Goal: Ask a question

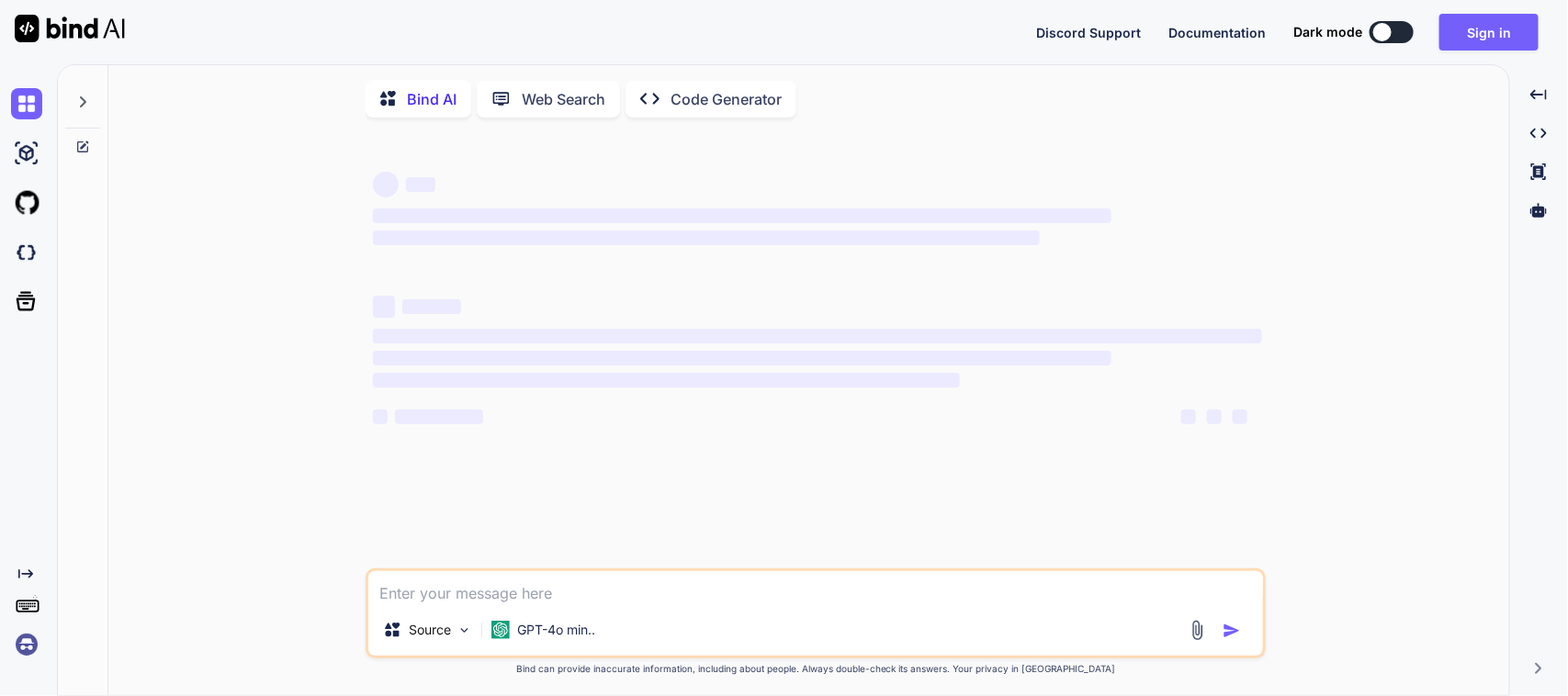
type textarea "x"
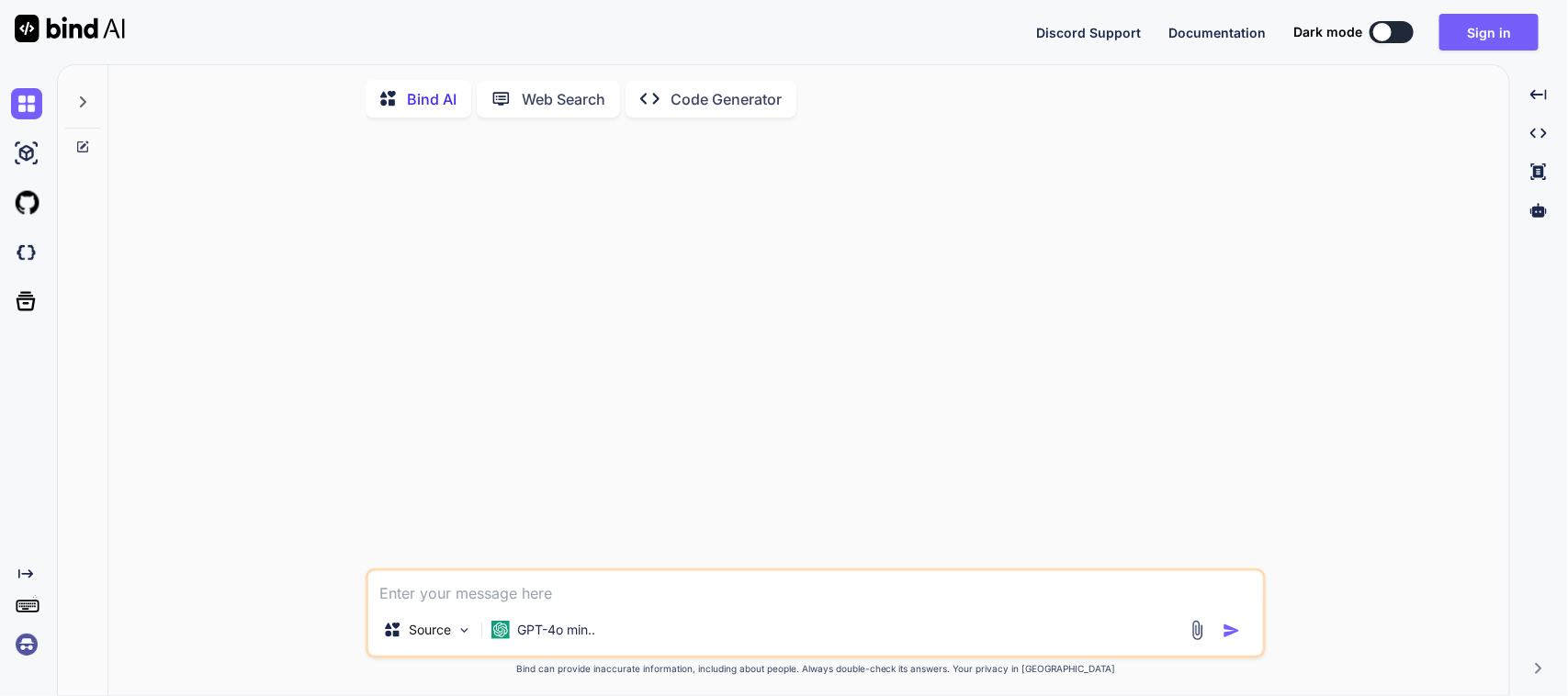
click at [496, 599] on textarea at bounding box center [816, 587] width 895 height 33
drag, startPoint x: 552, startPoint y: 611, endPoint x: 324, endPoint y: 606, distance: 228.1
click at [324, 606] on div "edd Source GPT-4o min.. Created with Bind Always check its answers. Privacy in …" at bounding box center [816, 414] width 1386 height 566
drag, startPoint x: 459, startPoint y: 598, endPoint x: 277, endPoint y: 598, distance: 182.0
click at [277, 598] on div "edd Source GPT-4o min.. Created with Bind Always check its answers. Privacy in …" at bounding box center [816, 414] width 1386 height 566
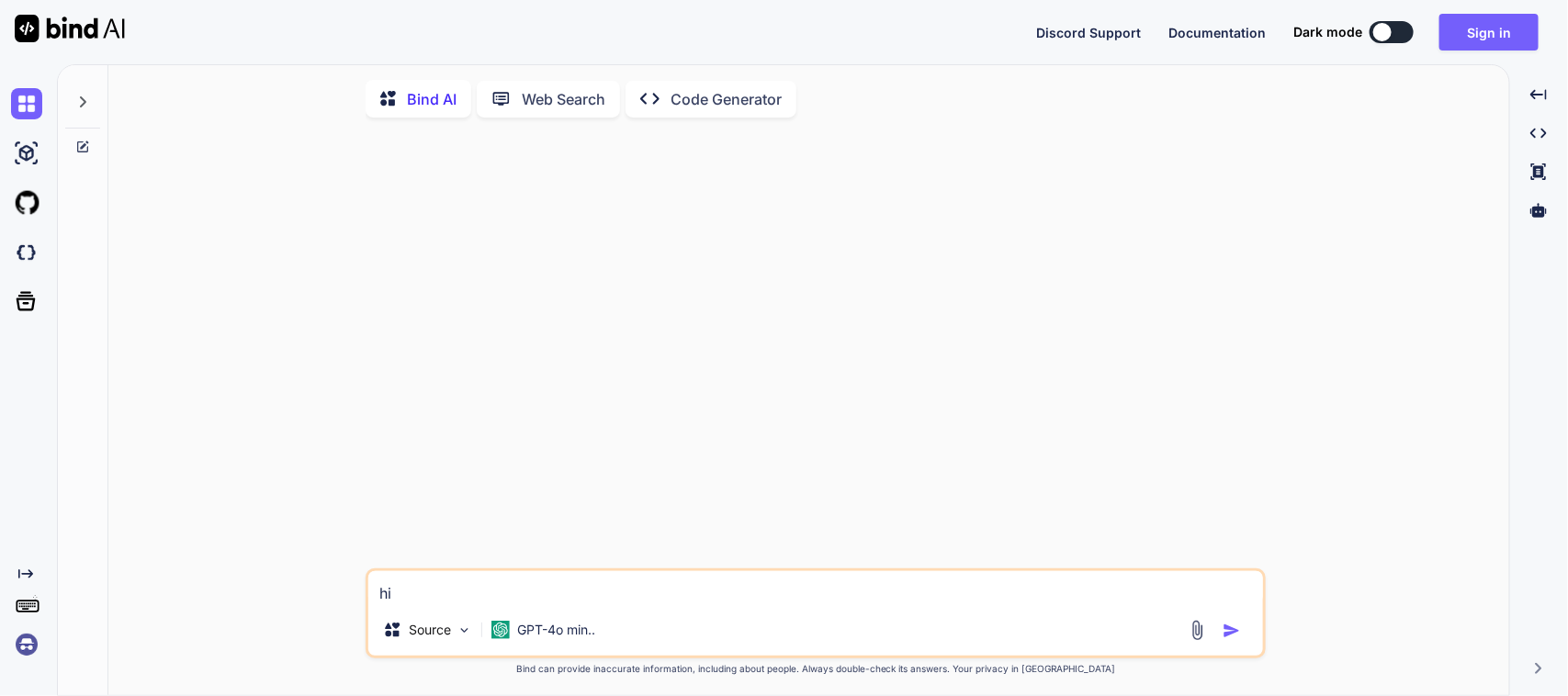
type textarea "hi"
click at [1240, 632] on img "button" at bounding box center [1231, 631] width 18 height 18
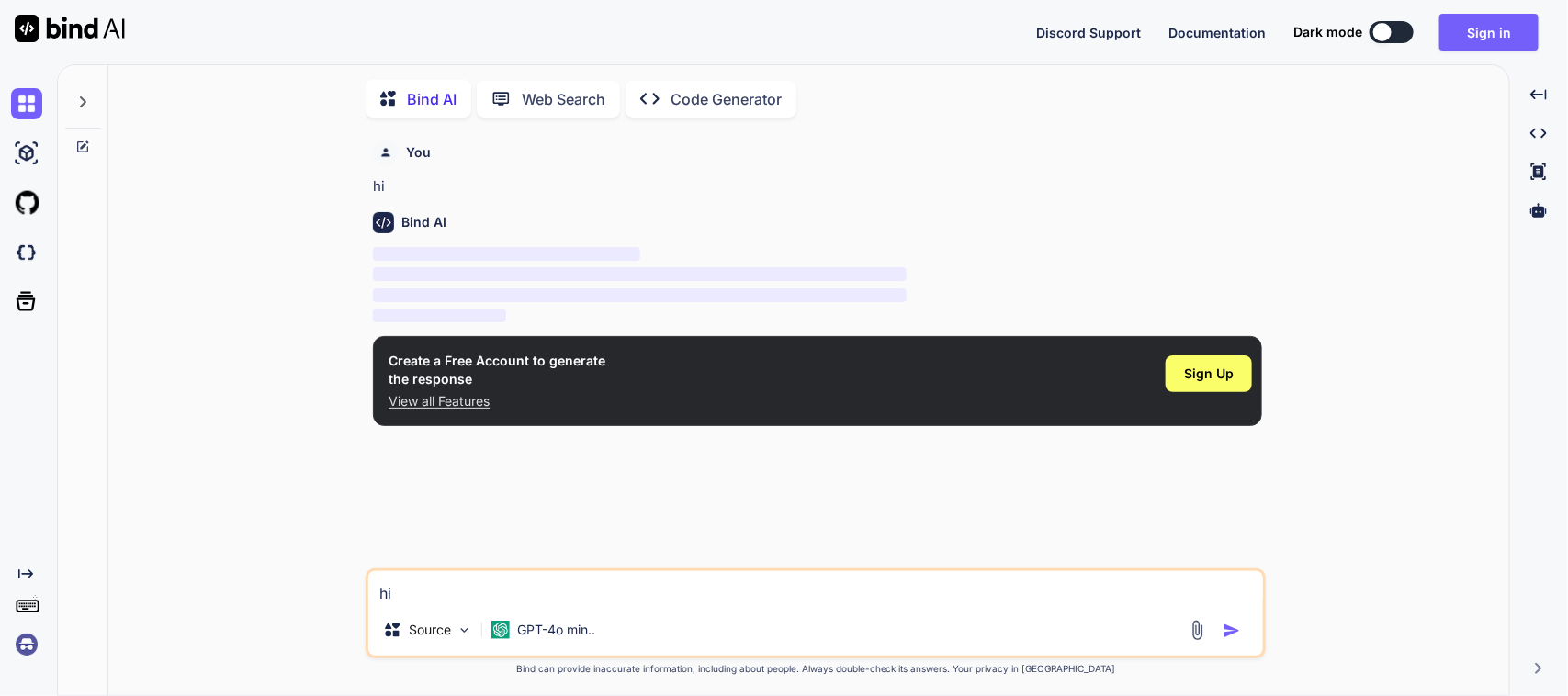
scroll to position [7, 0]
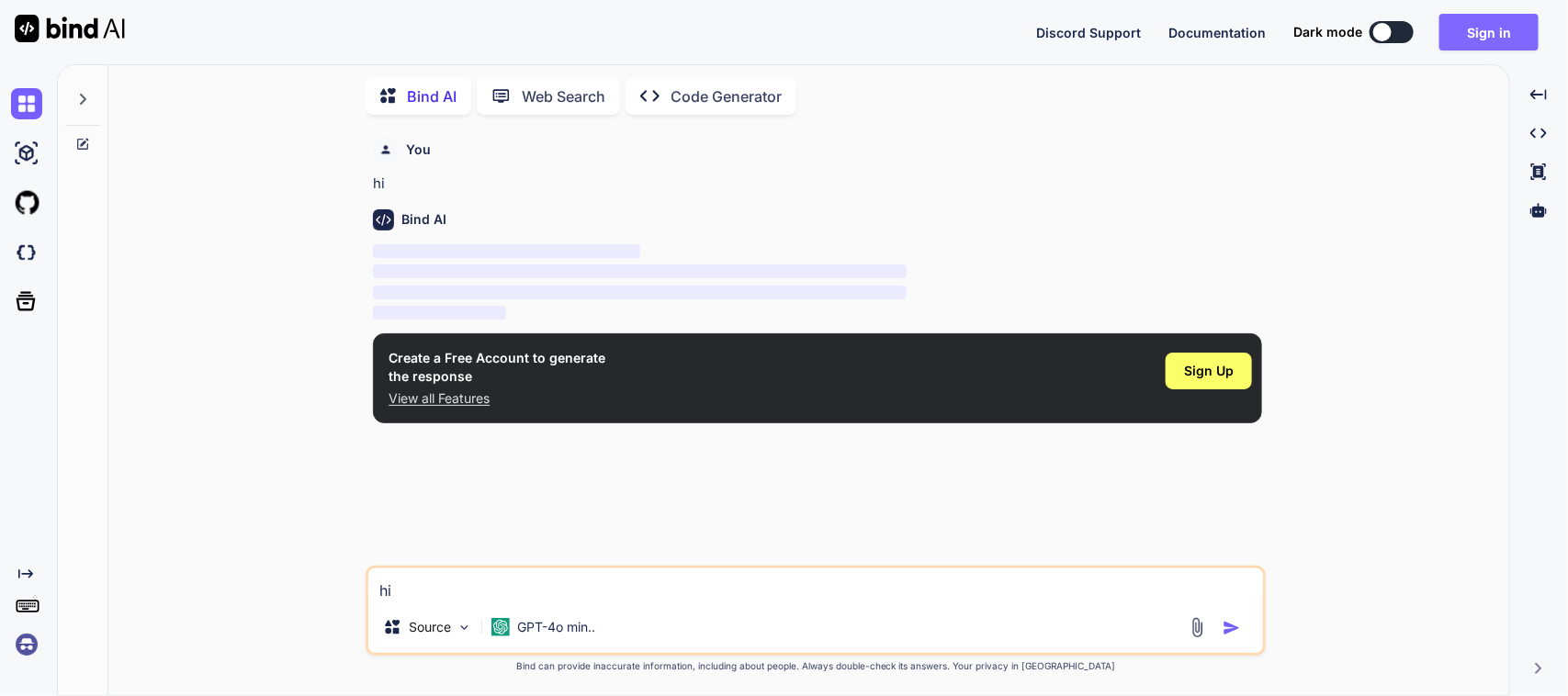
click at [1494, 43] on button "Sign in" at bounding box center [1488, 32] width 99 height 37
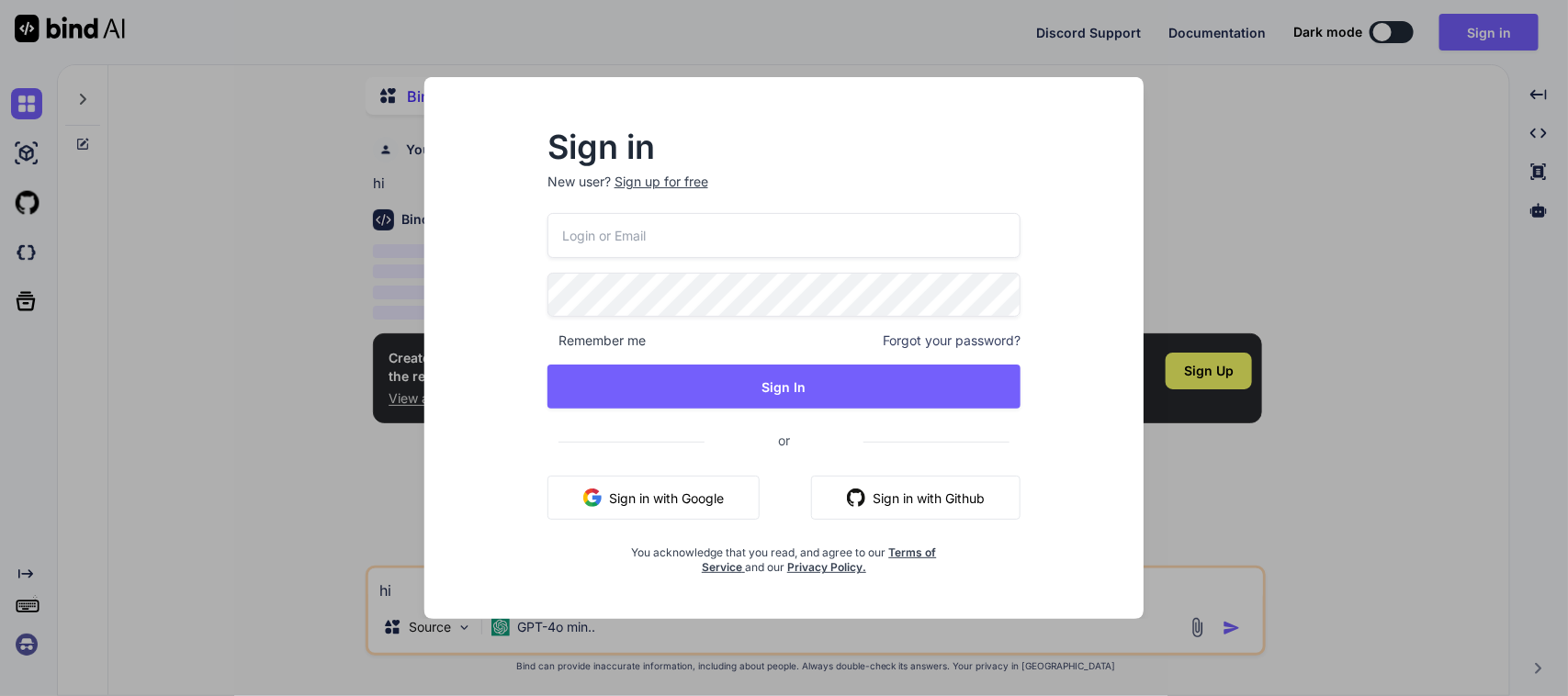
click at [676, 184] on div "Sign up for free" at bounding box center [661, 182] width 94 height 18
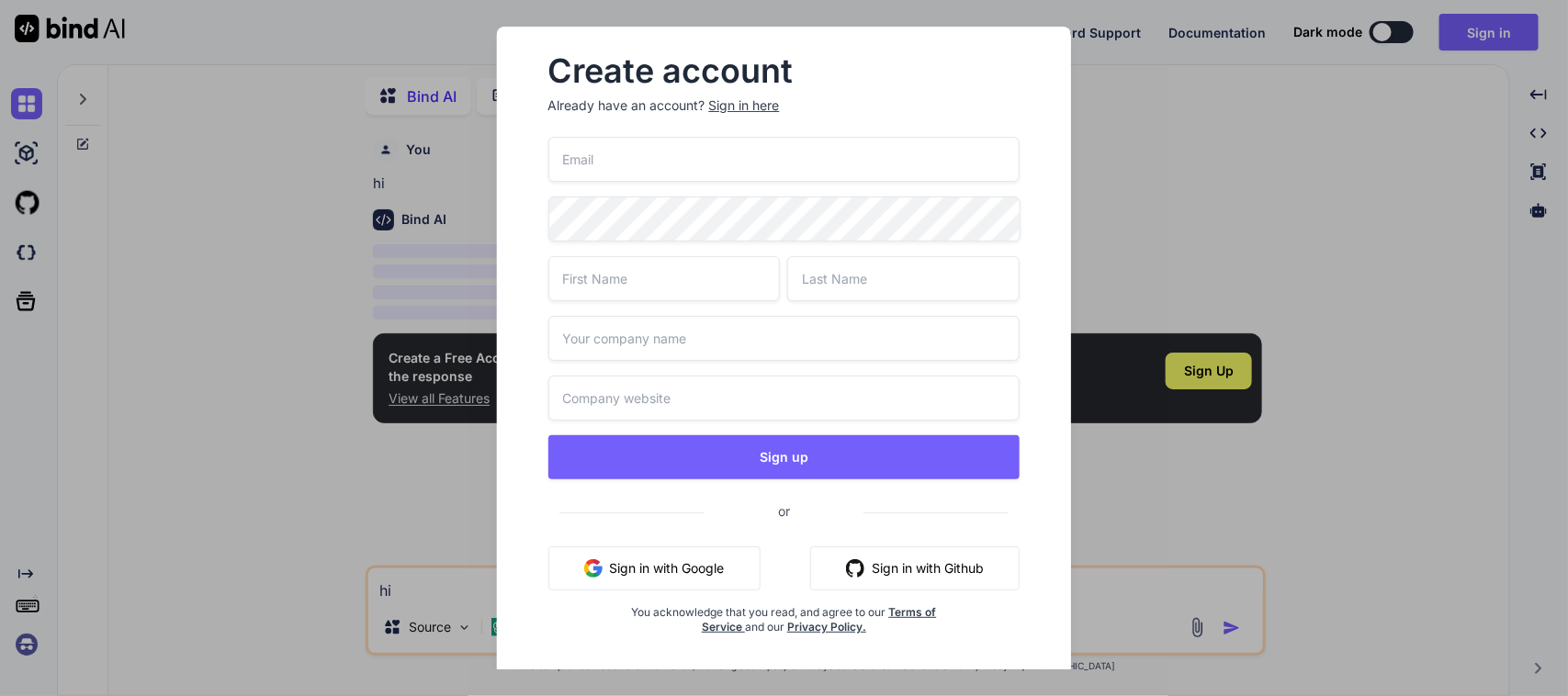
click at [731, 171] on input "email" at bounding box center [784, 159] width 472 height 45
paste input "[EMAIL_ADDRESS][DOMAIN_NAME]"
type input "[EMAIL_ADDRESS][DOMAIN_NAME]"
click at [482, 214] on div "Create account Already have an account? Sign in here macaw62412@mailshan.com Si…" at bounding box center [784, 348] width 627 height 643
click at [669, 292] on input "text" at bounding box center [664, 279] width 233 height 45
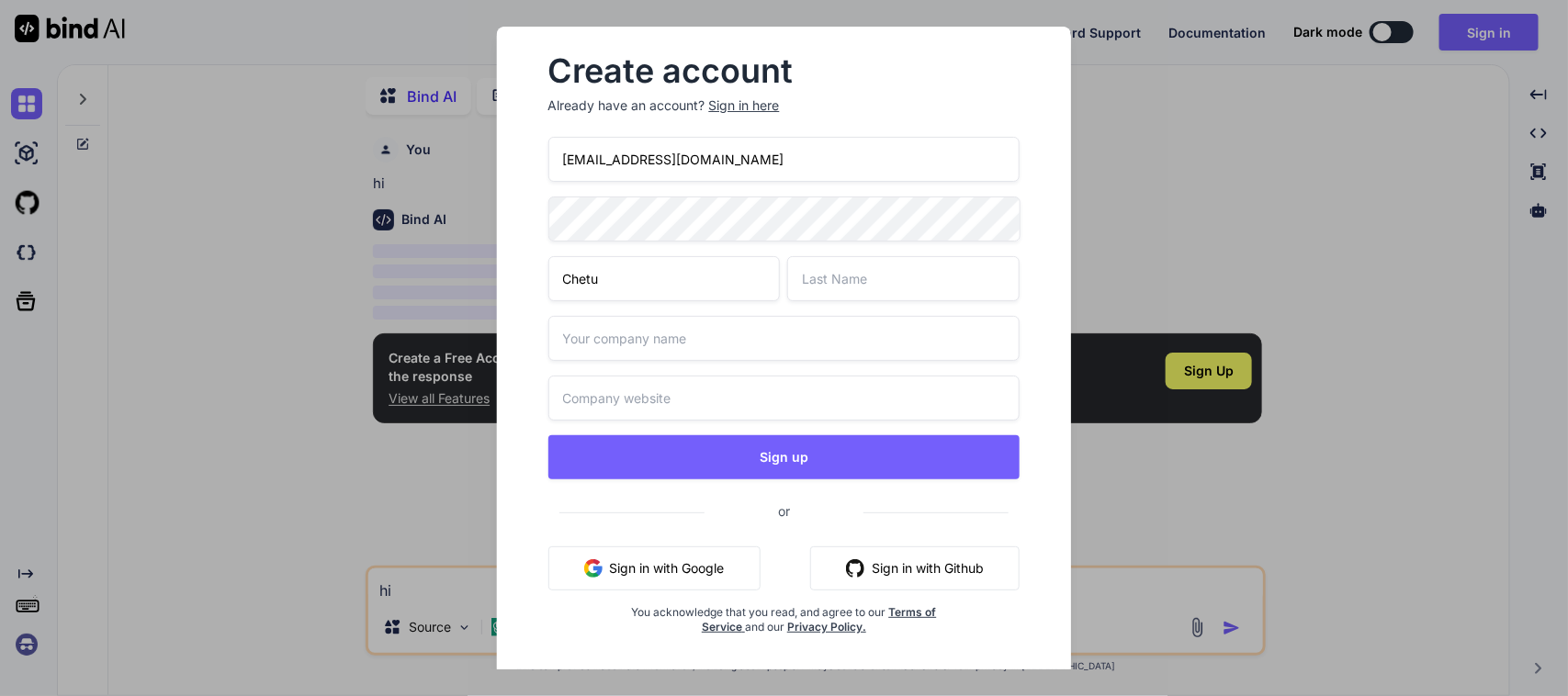
type input "Chetu"
type input "ABC"
type input "A"
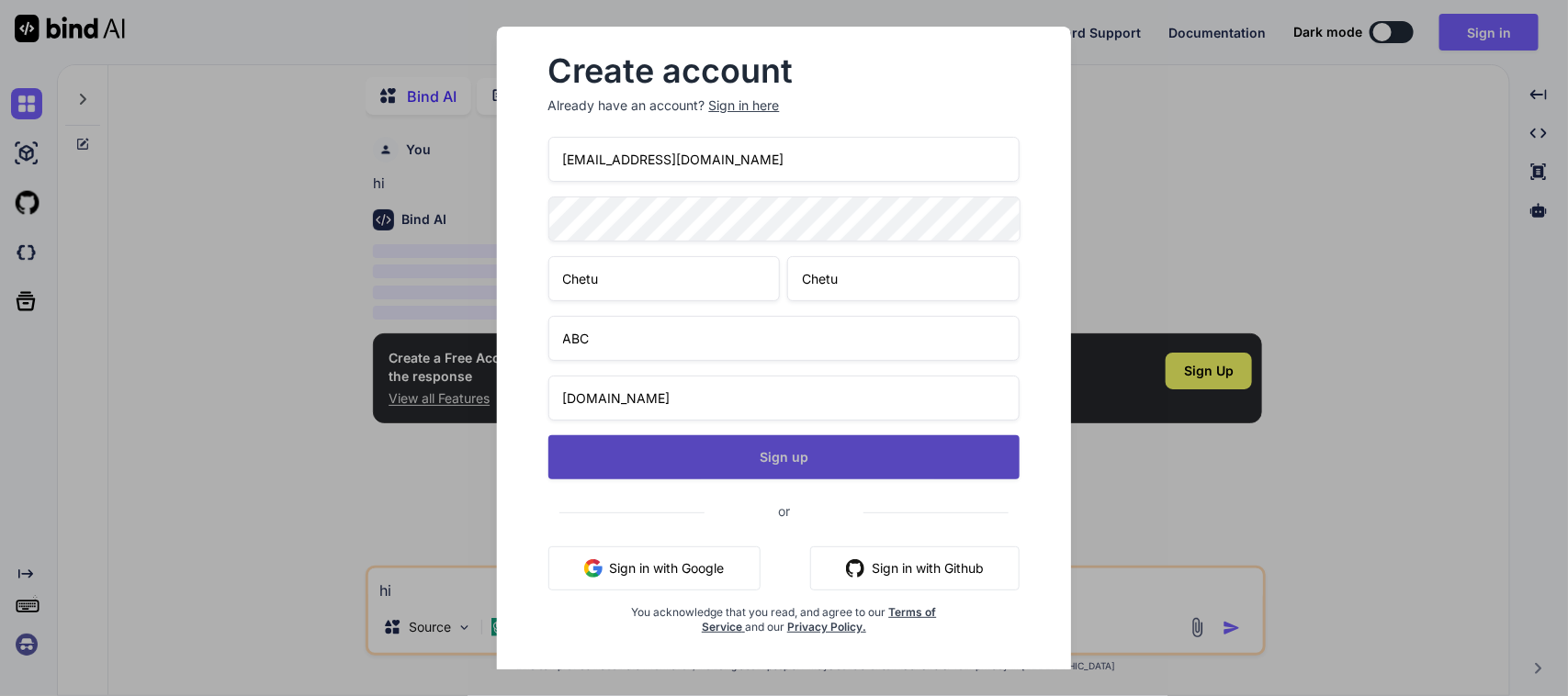
type input "www.abc1.com"
click at [791, 448] on button "Sign up" at bounding box center [784, 457] width 472 height 44
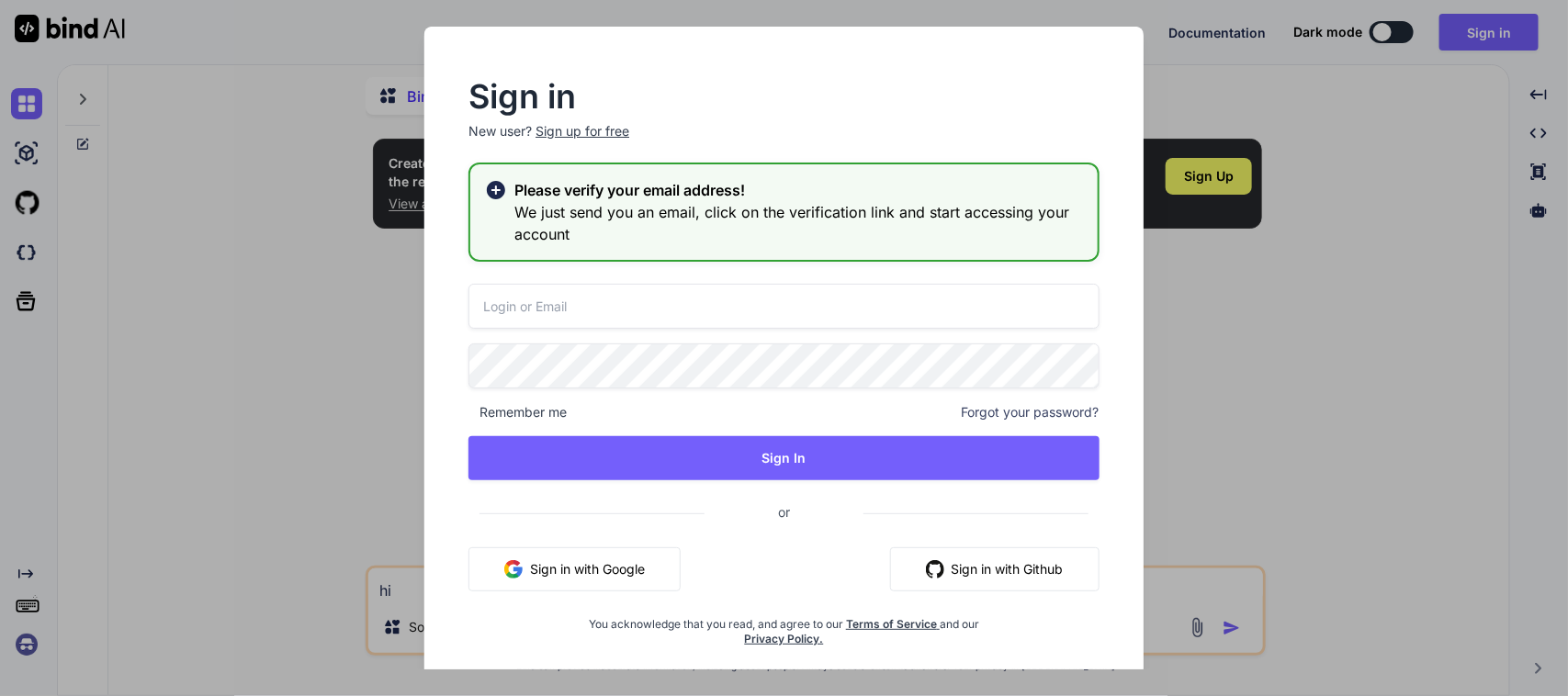
click at [719, 319] on input "email" at bounding box center [784, 306] width 631 height 45
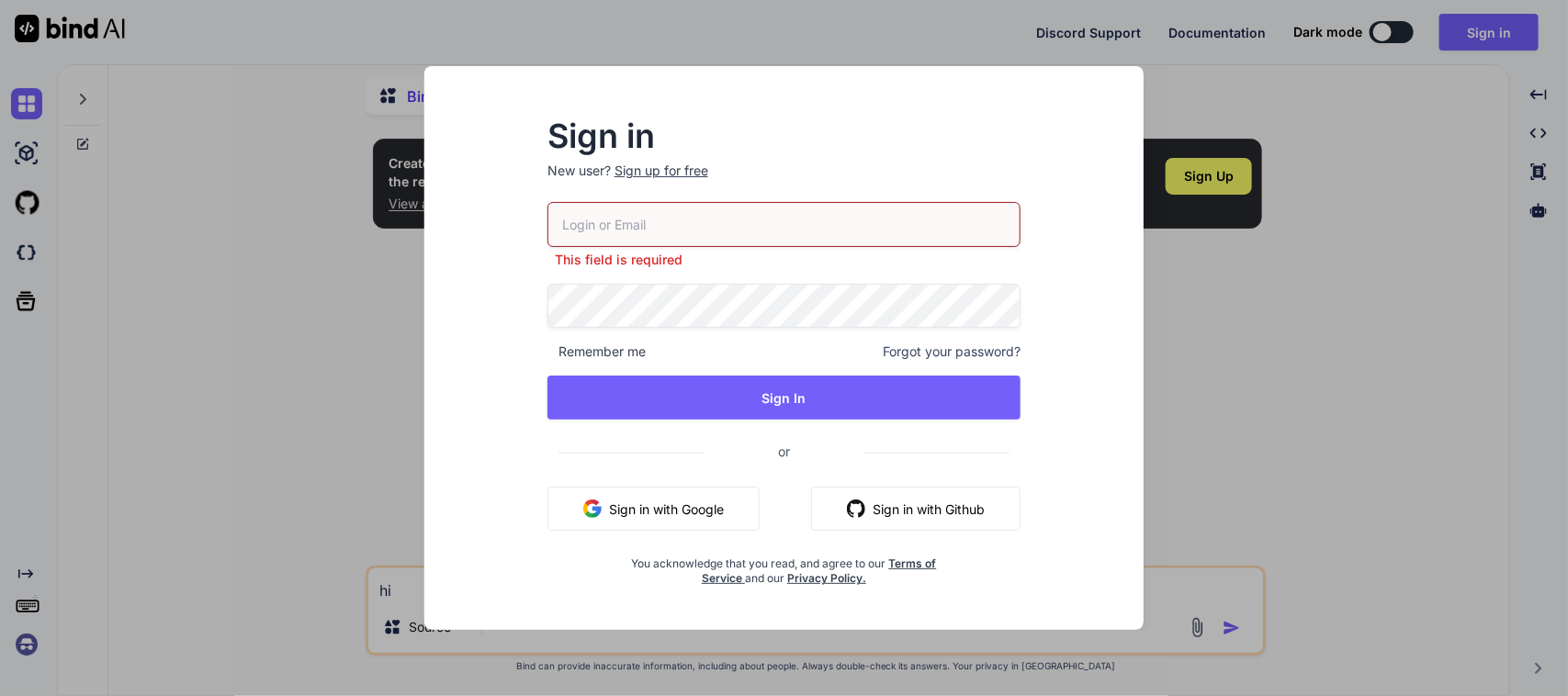
click at [666, 176] on div "Sign up for free" at bounding box center [661, 171] width 94 height 18
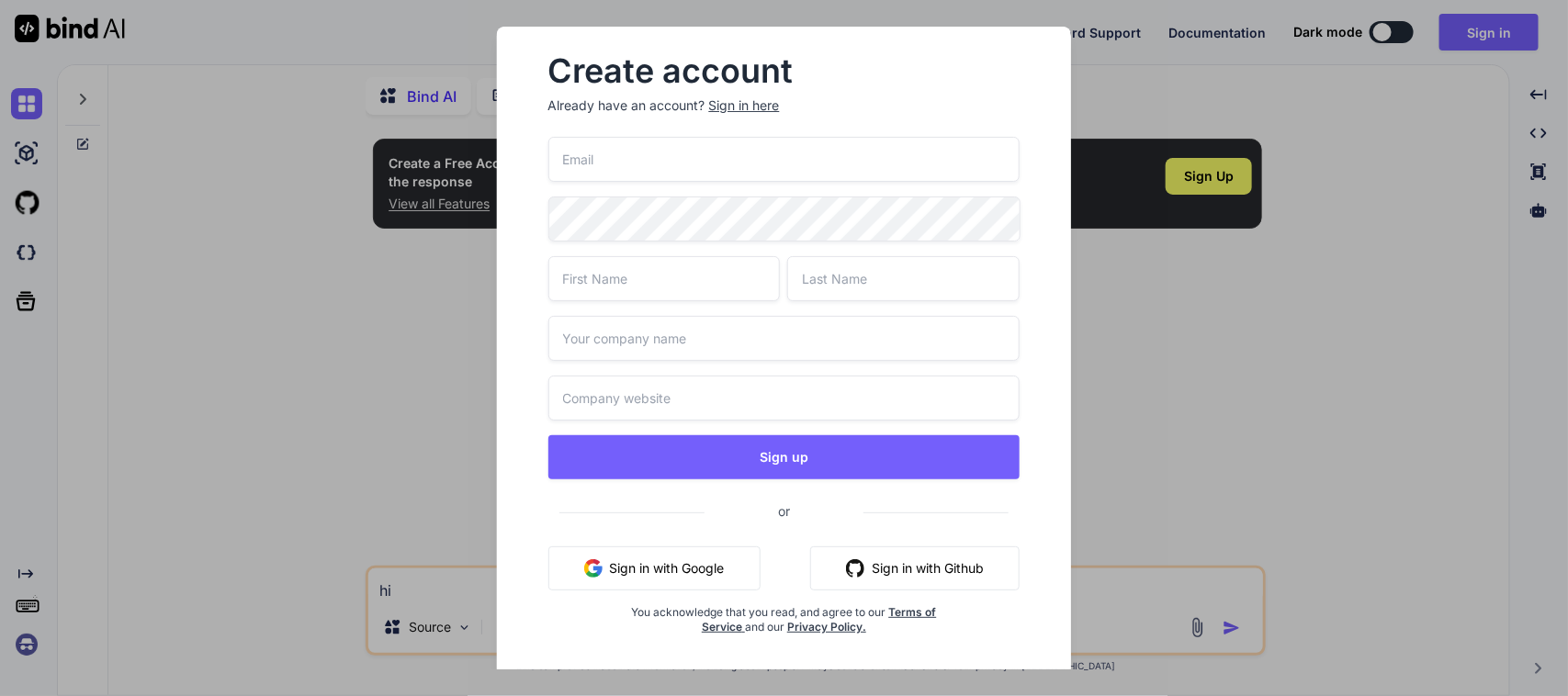
click at [759, 102] on div "Sign in here" at bounding box center [744, 106] width 71 height 18
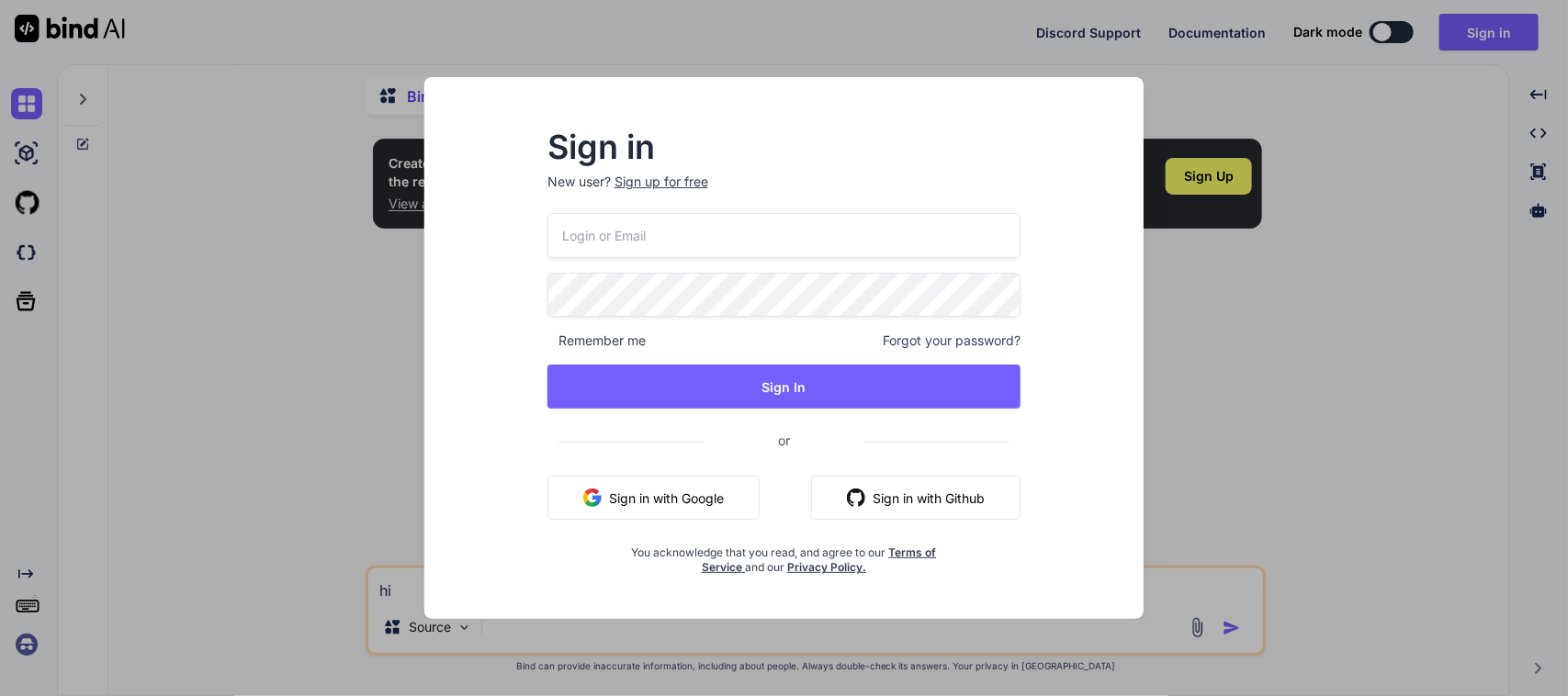
click at [749, 233] on input "email" at bounding box center [784, 235] width 474 height 45
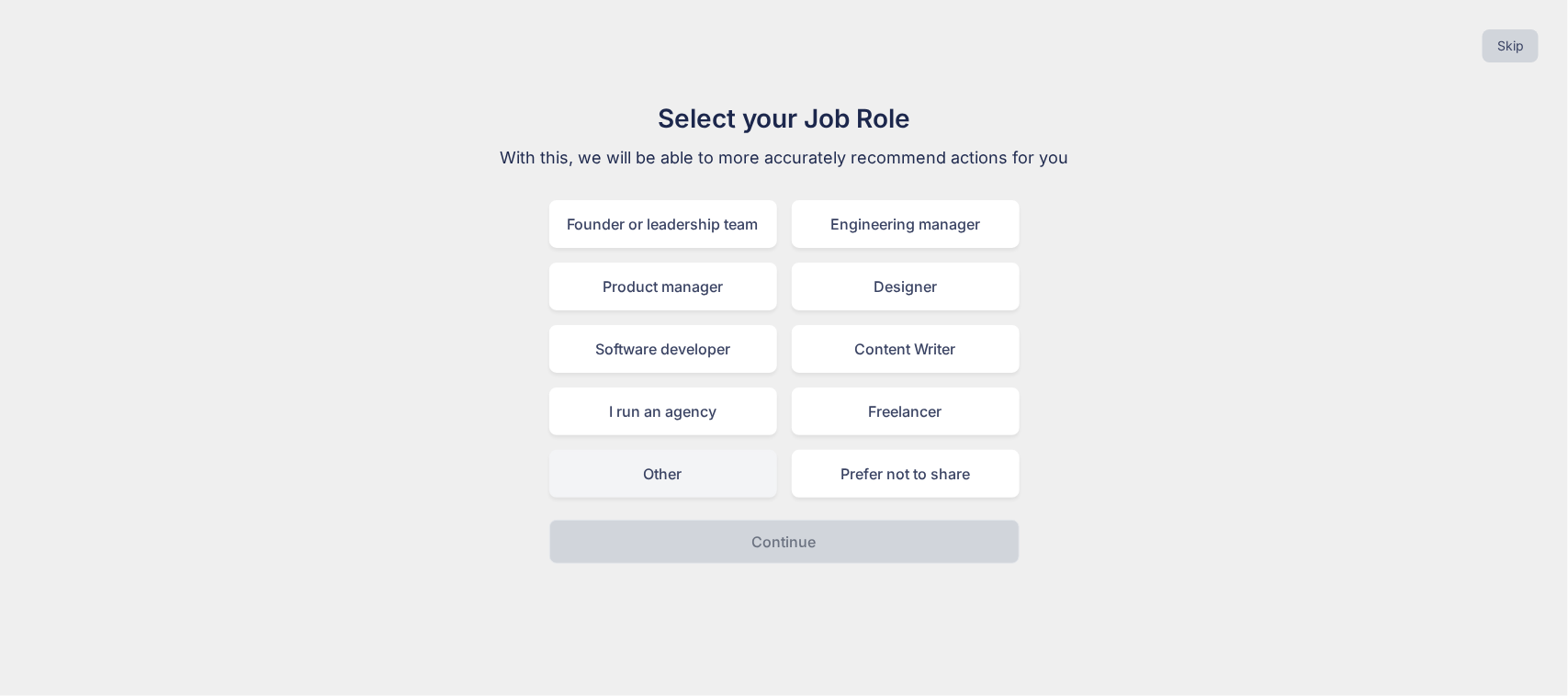
click at [677, 478] on div "Other" at bounding box center [663, 474] width 228 height 48
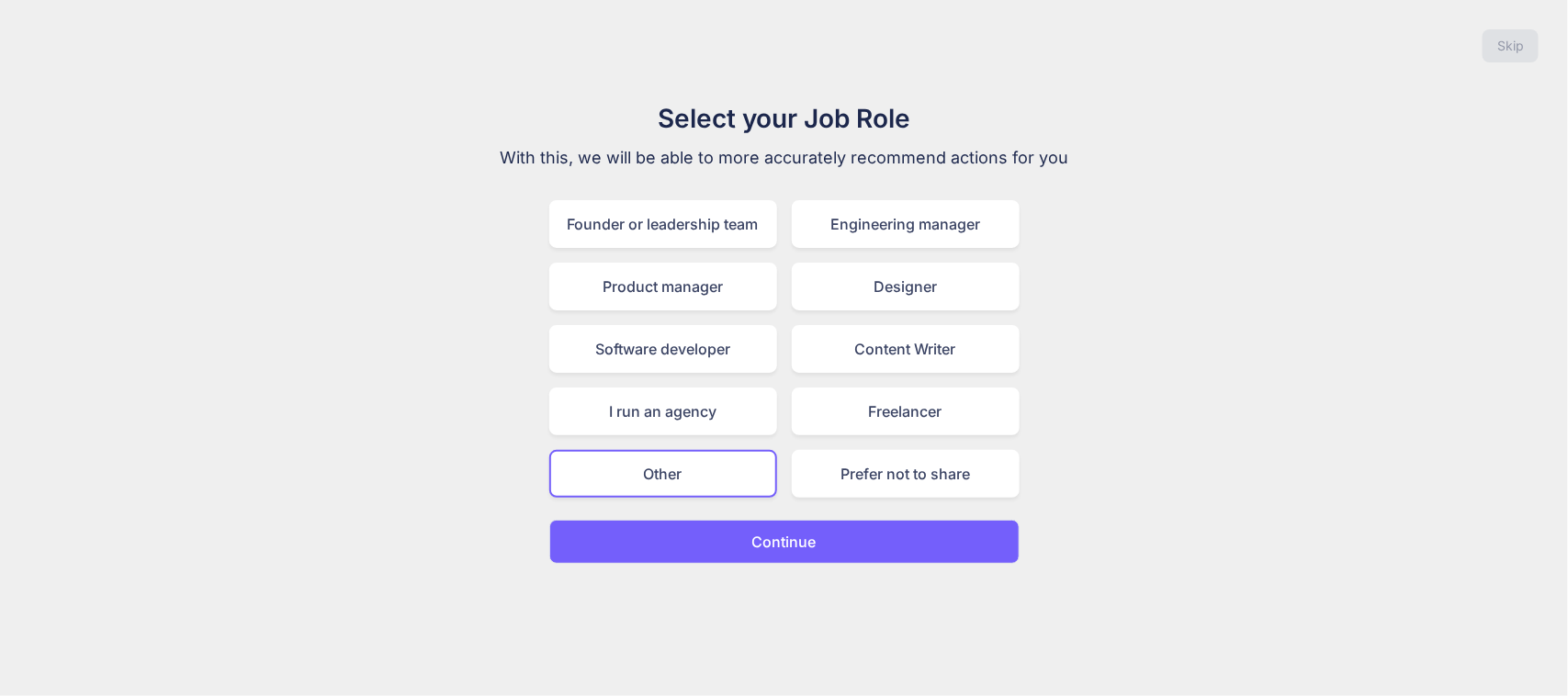
click at [716, 531] on button "Continue" at bounding box center [784, 542] width 470 height 44
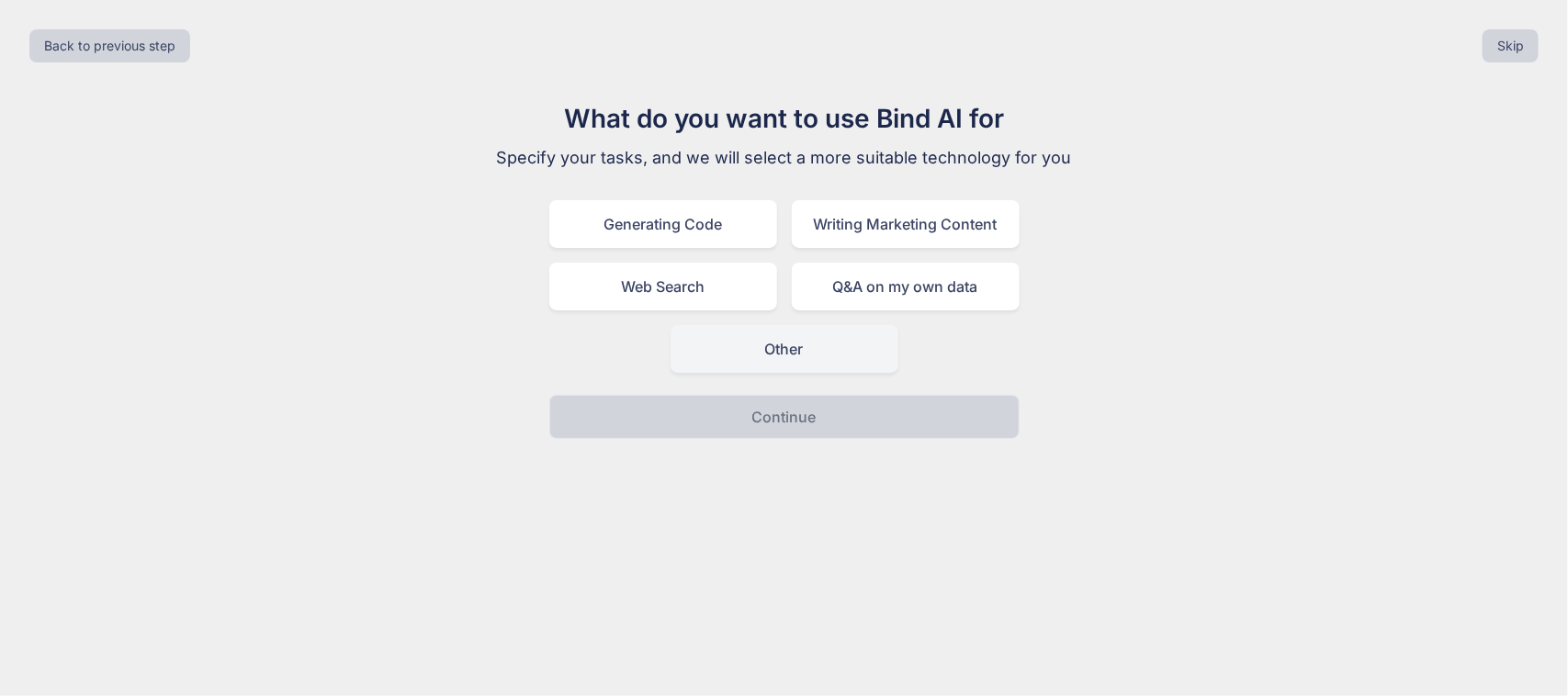
click at [746, 367] on div "Other" at bounding box center [784, 349] width 228 height 48
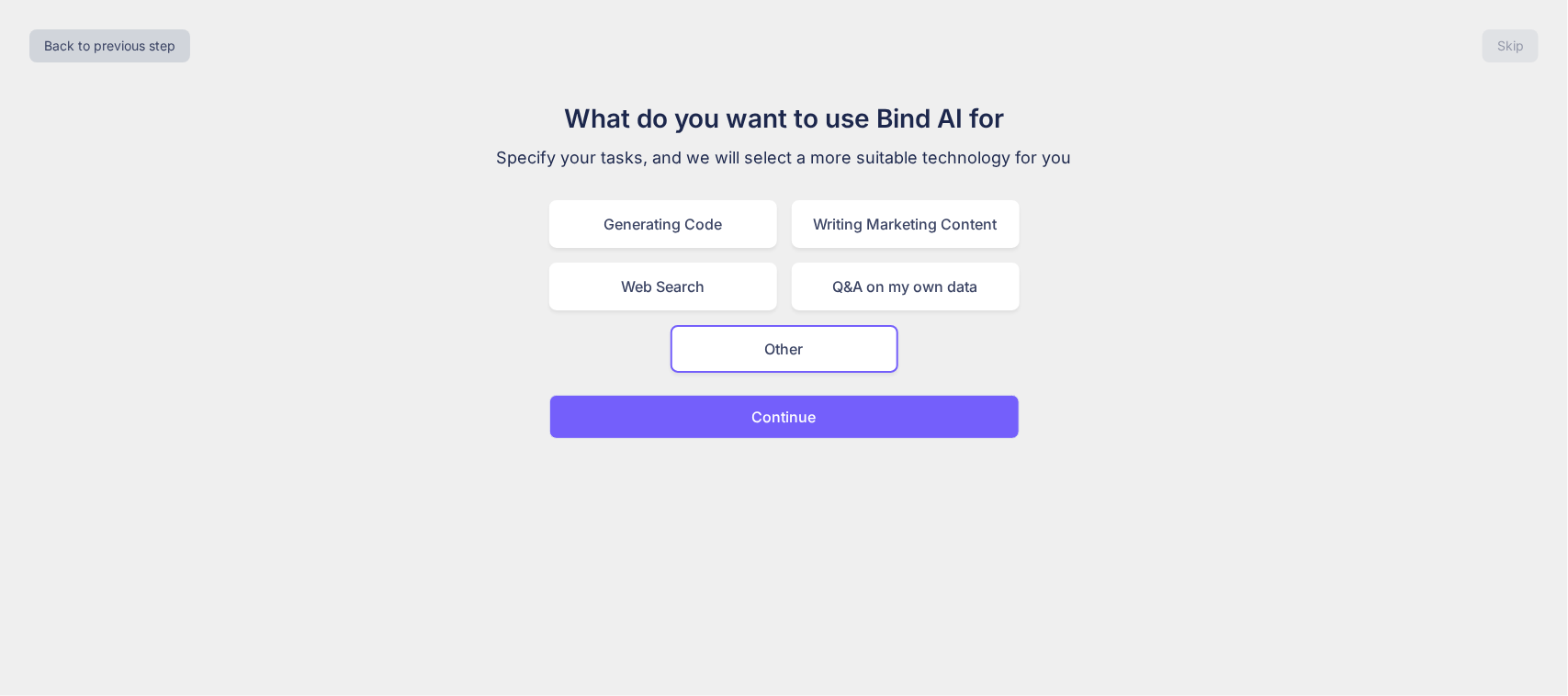
click at [752, 417] on p "Continue" at bounding box center [784, 417] width 64 height 22
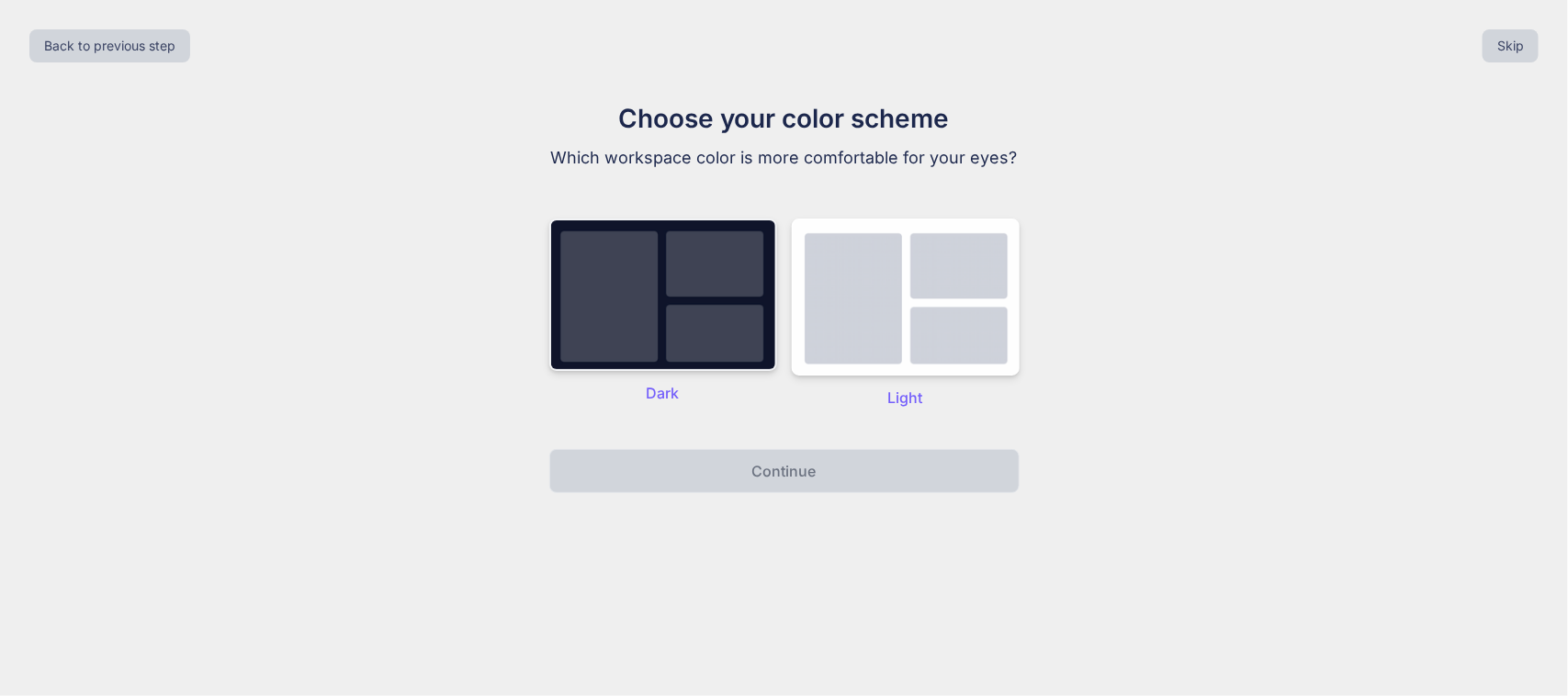
click at [727, 396] on div "Dark" at bounding box center [663, 314] width 228 height 190
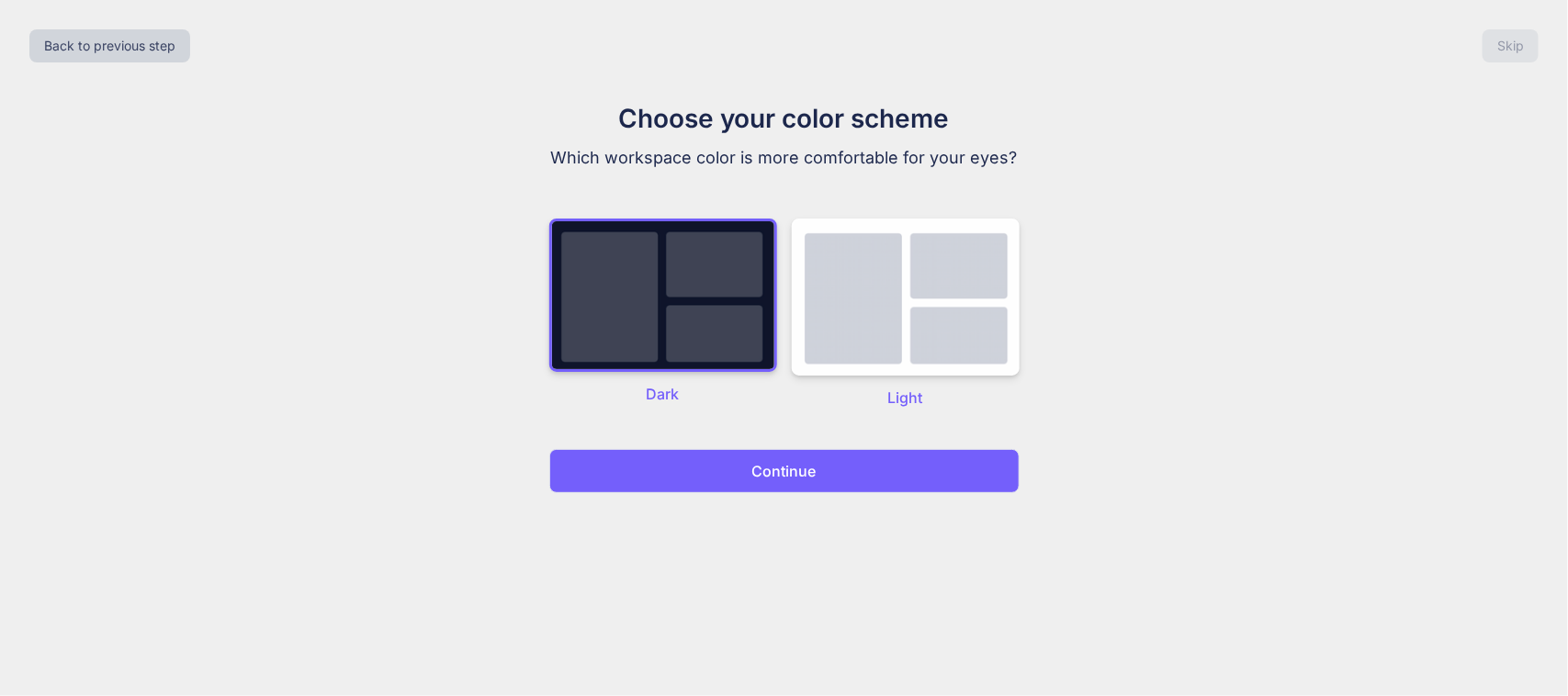
click at [738, 475] on button "Continue" at bounding box center [784, 471] width 470 height 44
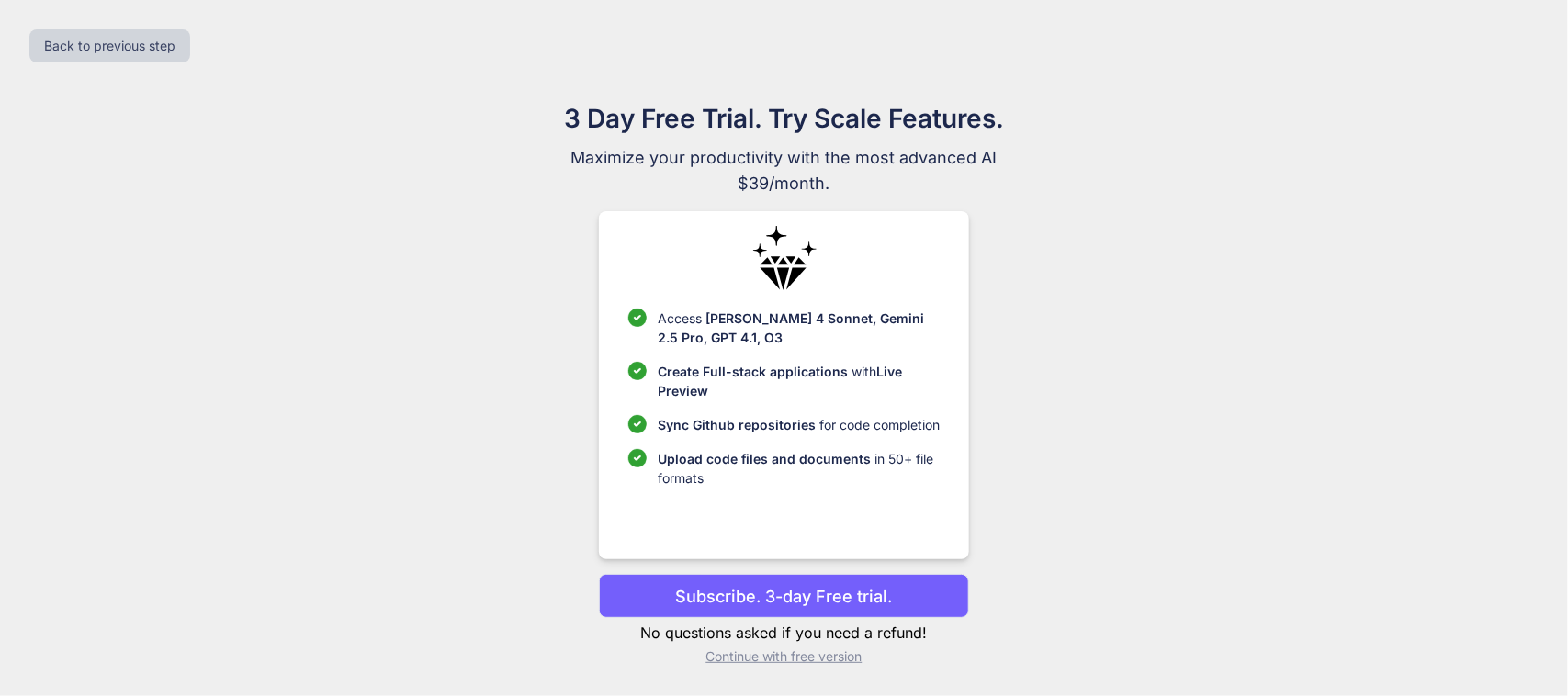
click at [768, 661] on p "Continue with free version" at bounding box center [784, 656] width 371 height 18
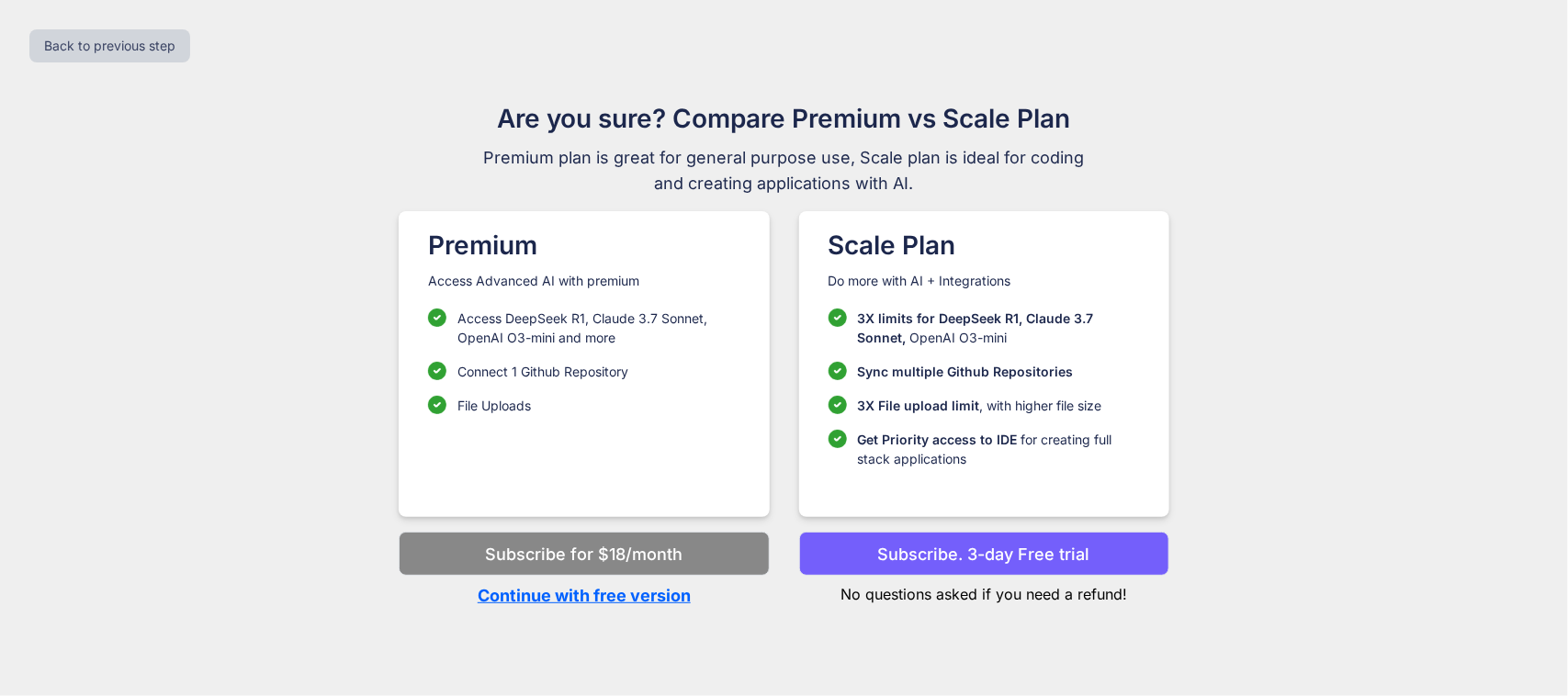
click at [644, 584] on p "Continue with free version" at bounding box center [583, 595] width 371 height 25
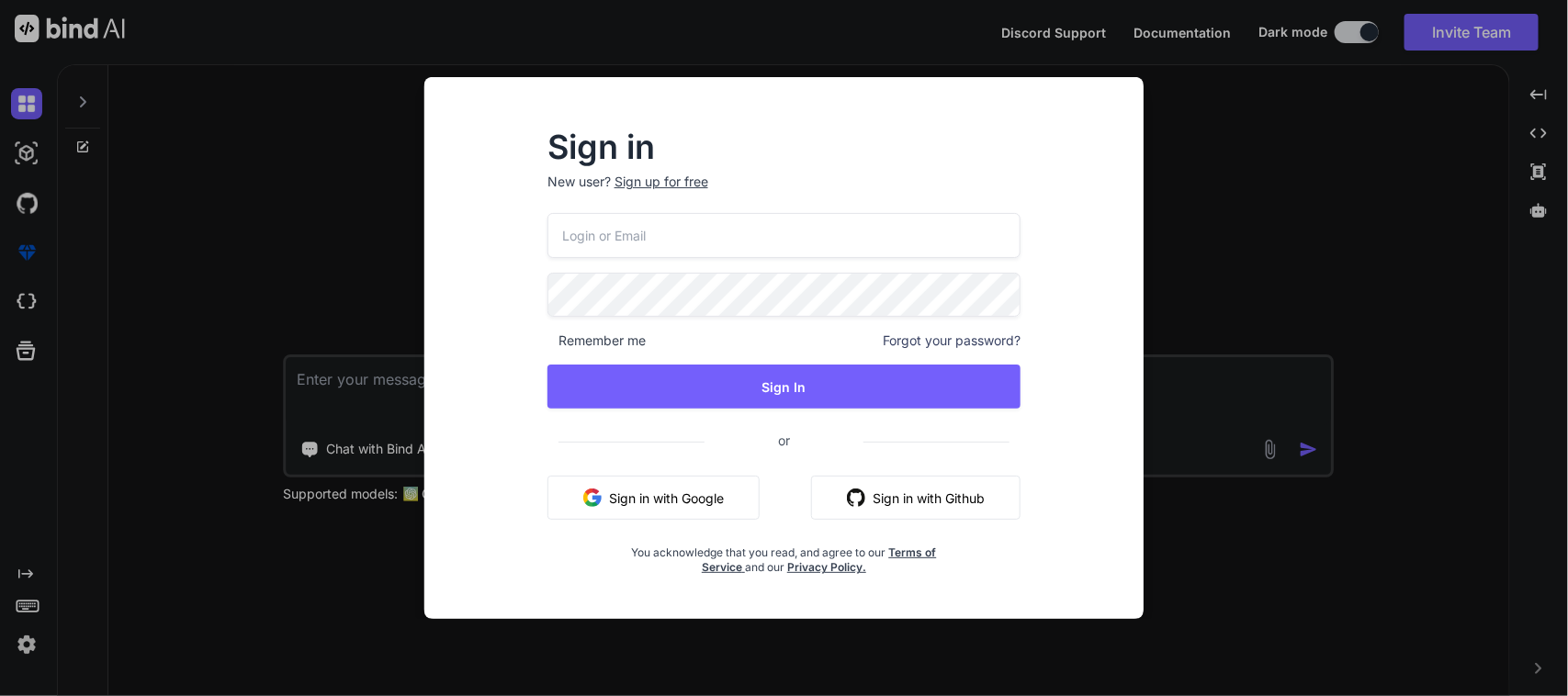
click at [1206, 153] on div "Sign in New user? Sign up for free Remember me Forgot your password? Sign In or…" at bounding box center [784, 348] width 1568 height 696
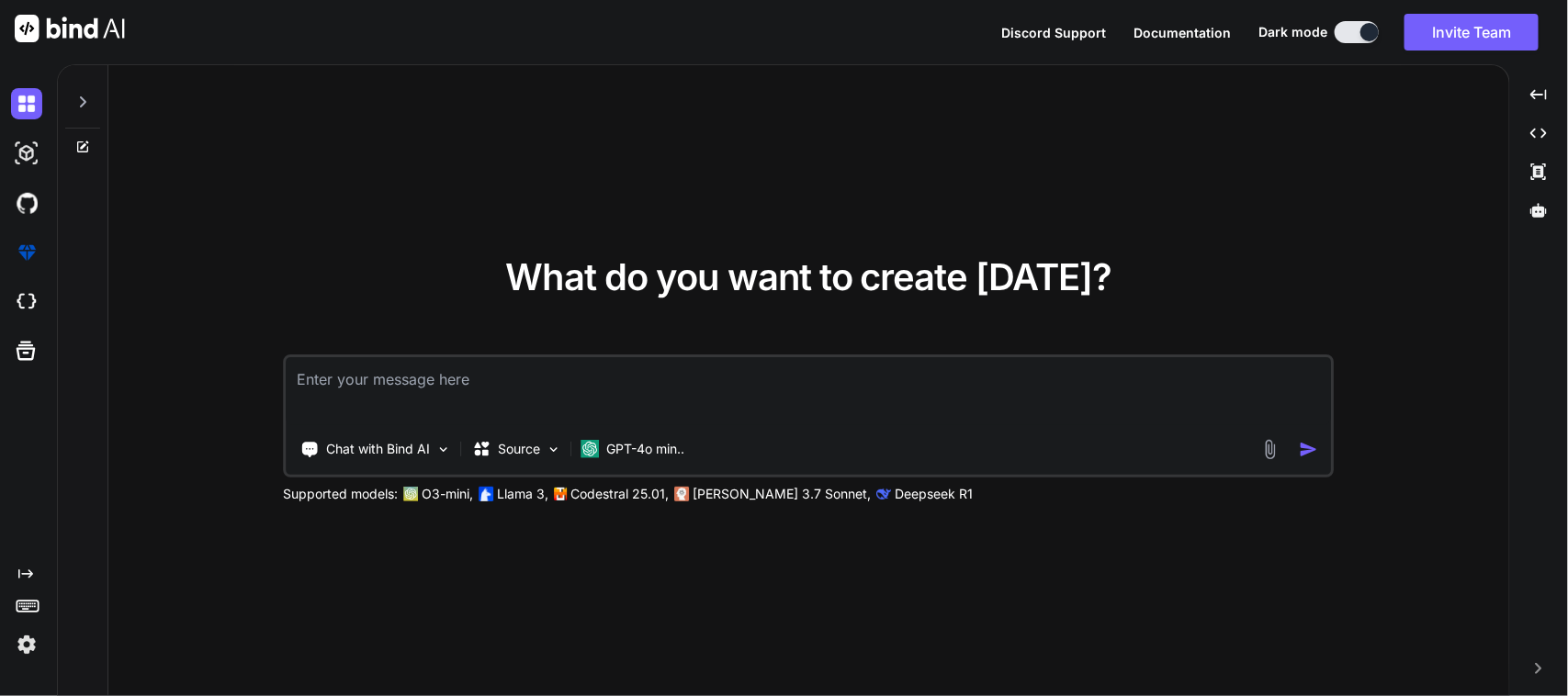
click at [600, 396] on textarea at bounding box center [809, 391] width 1045 height 68
paste textarea "I want to modify my POST api method in my flutter code . Condition : when user …"
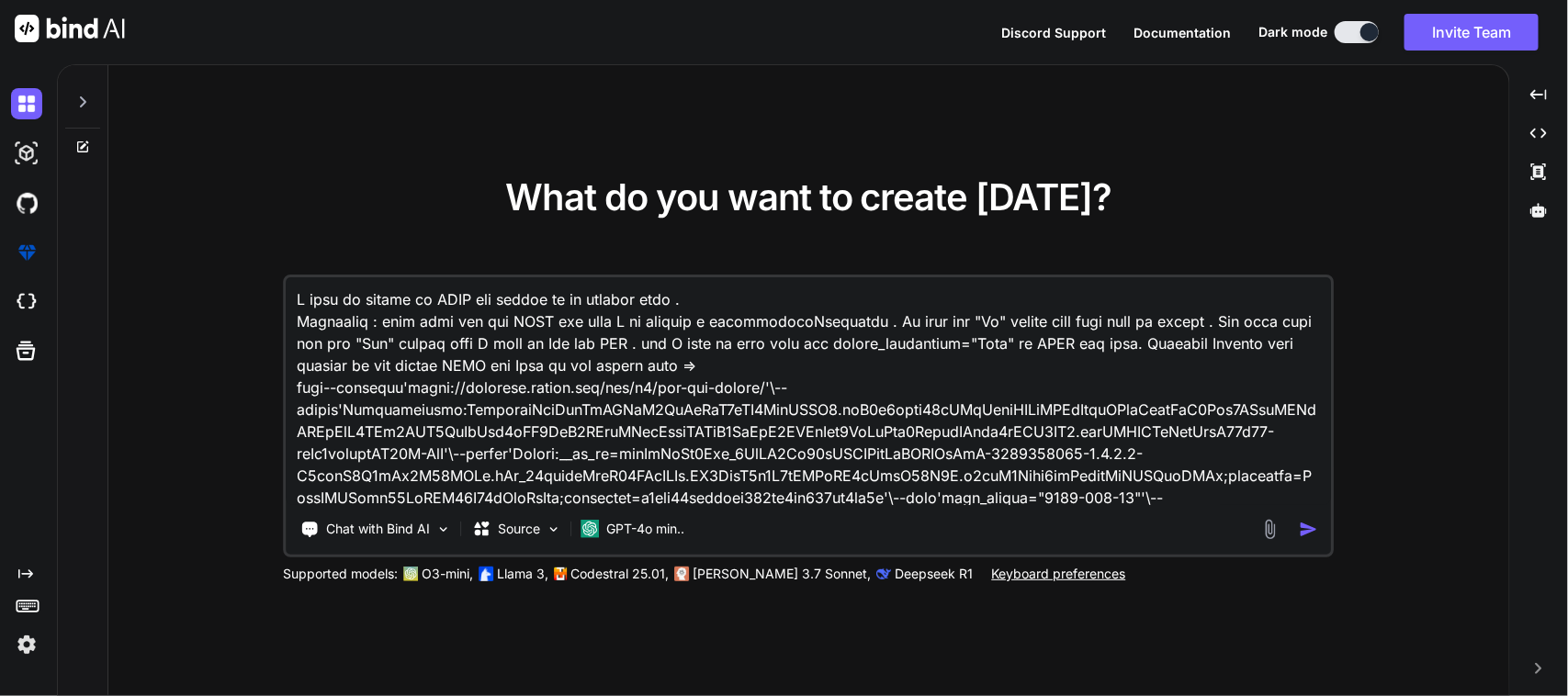
scroll to position [5244, 0]
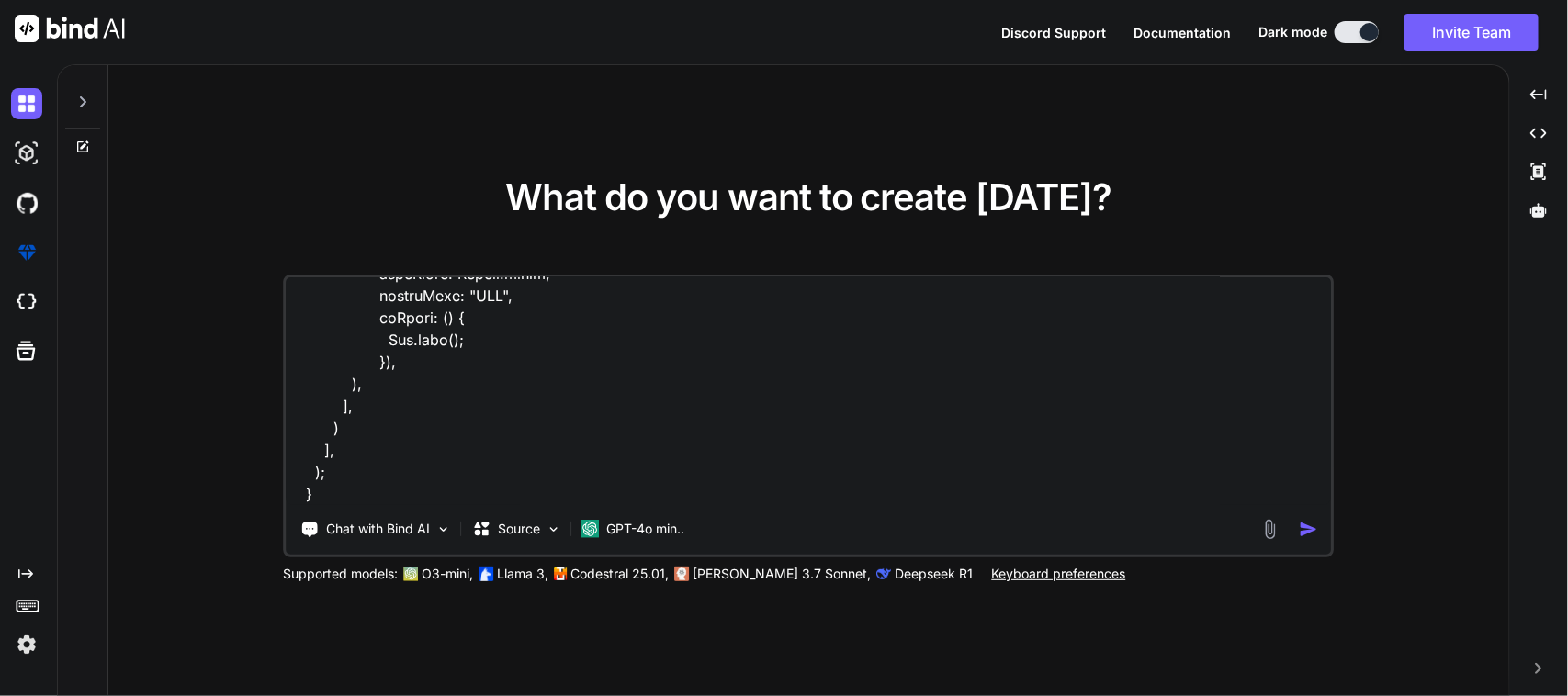
type textarea "I want to modify my POST api method in my flutter code . Condition : when user …"
click at [1296, 528] on div at bounding box center [1292, 529] width 66 height 21
click at [1300, 529] on img "button" at bounding box center [1308, 529] width 19 height 19
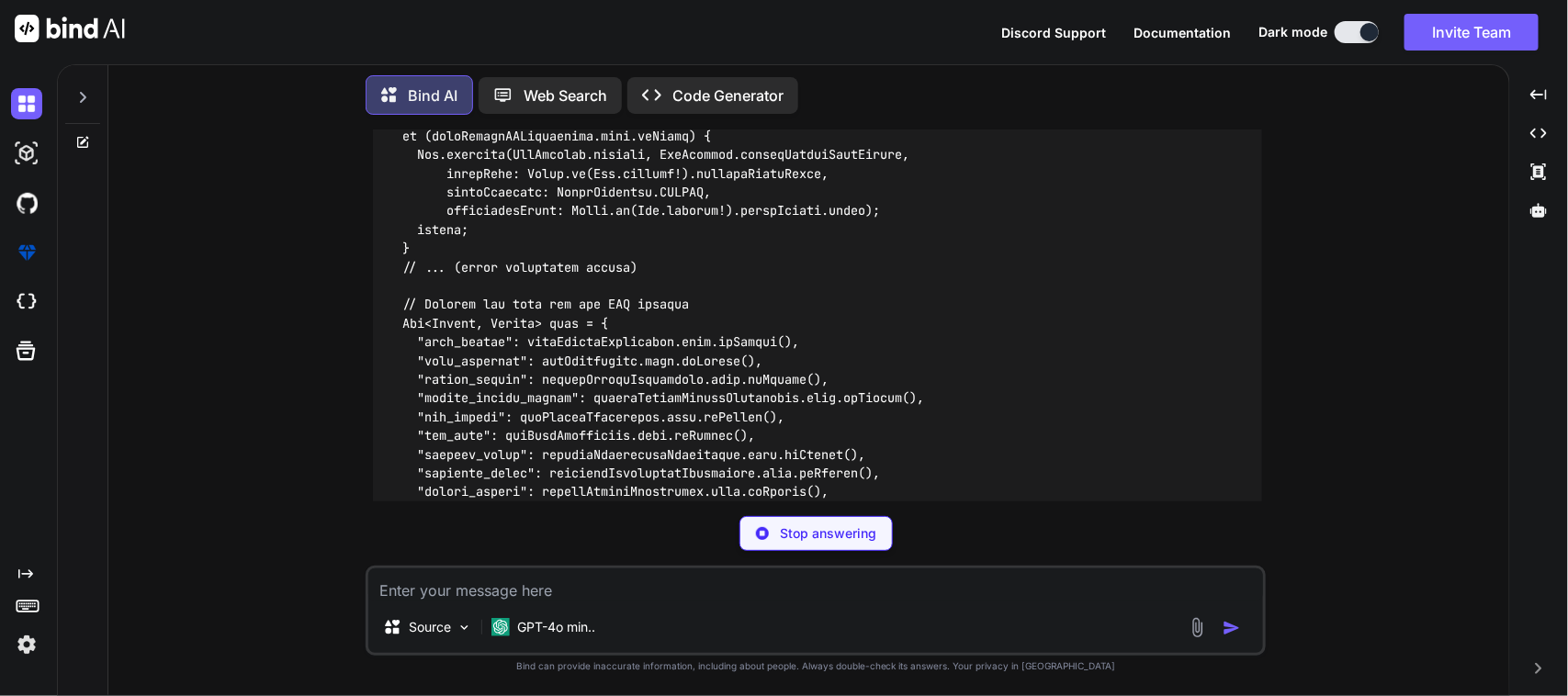
scroll to position [1635, 0]
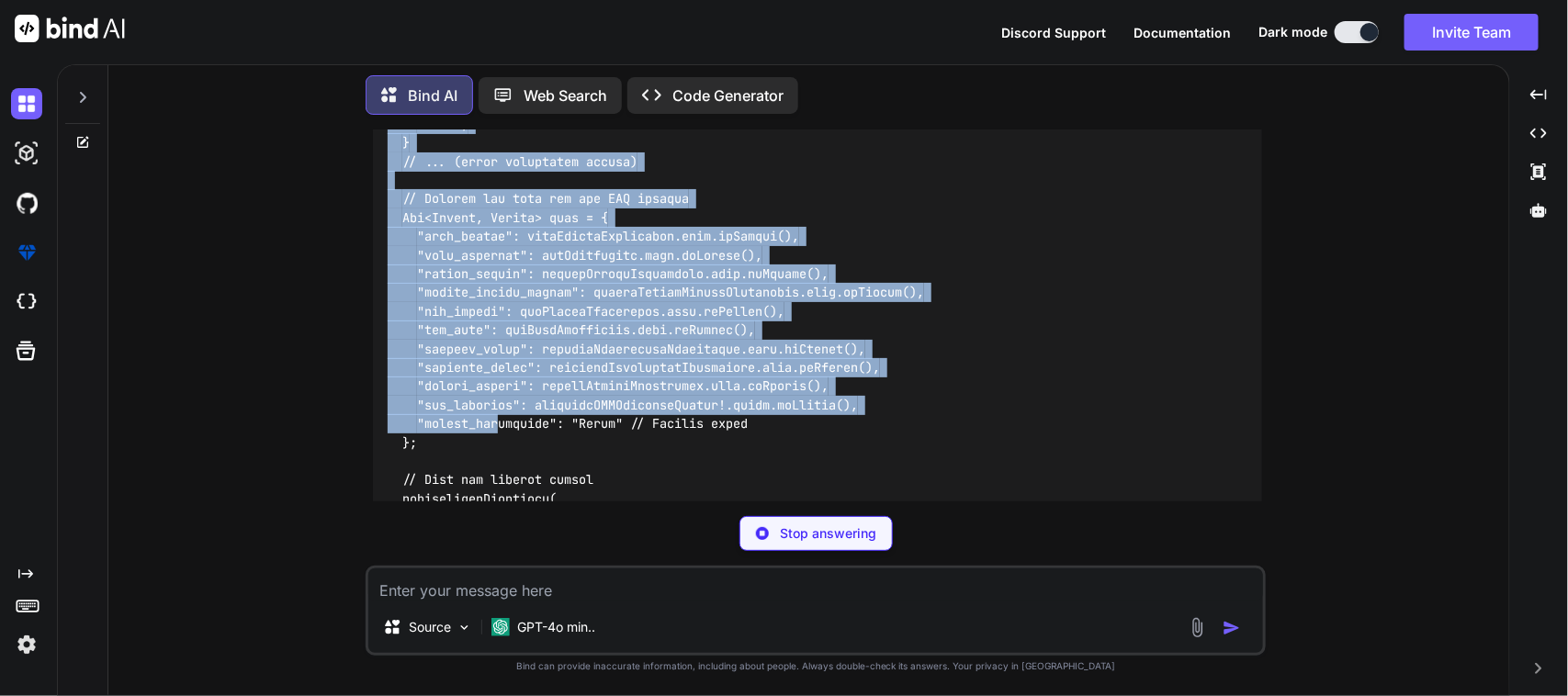
drag, startPoint x: 635, startPoint y: 401, endPoint x: 528, endPoint y: 408, distance: 107.2
click at [502, 401] on code at bounding box center [755, 601] width 735 height 1236
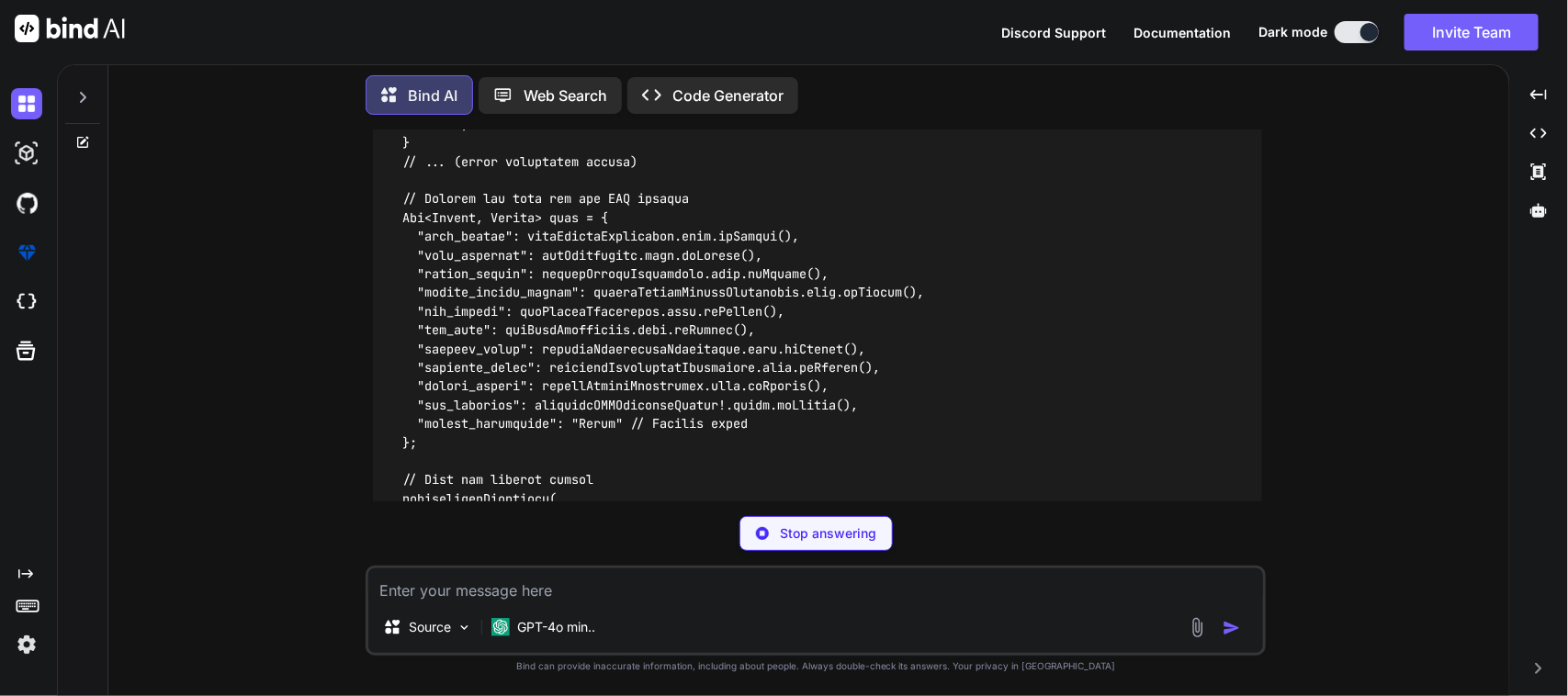
click at [600, 420] on div at bounding box center [817, 612] width 889 height 1284
drag, startPoint x: 413, startPoint y: 400, endPoint x: 528, endPoint y: 405, distance: 115.1
drag, startPoint x: 416, startPoint y: 404, endPoint x: 551, endPoint y: 404, distance: 135.0
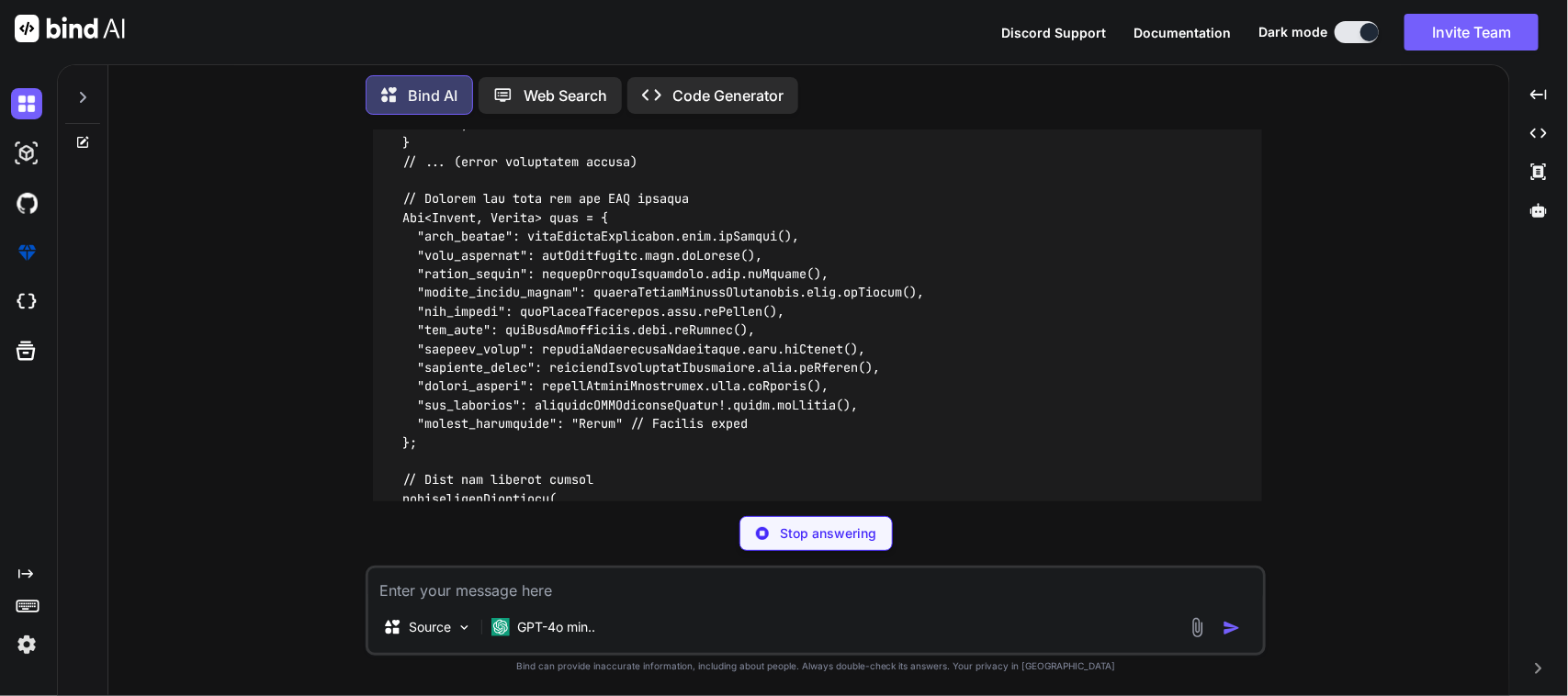
drag, startPoint x: 634, startPoint y: 400, endPoint x: 462, endPoint y: 400, distance: 172.0
drag, startPoint x: 632, startPoint y: 395, endPoint x: 415, endPoint y: 402, distance: 217.1
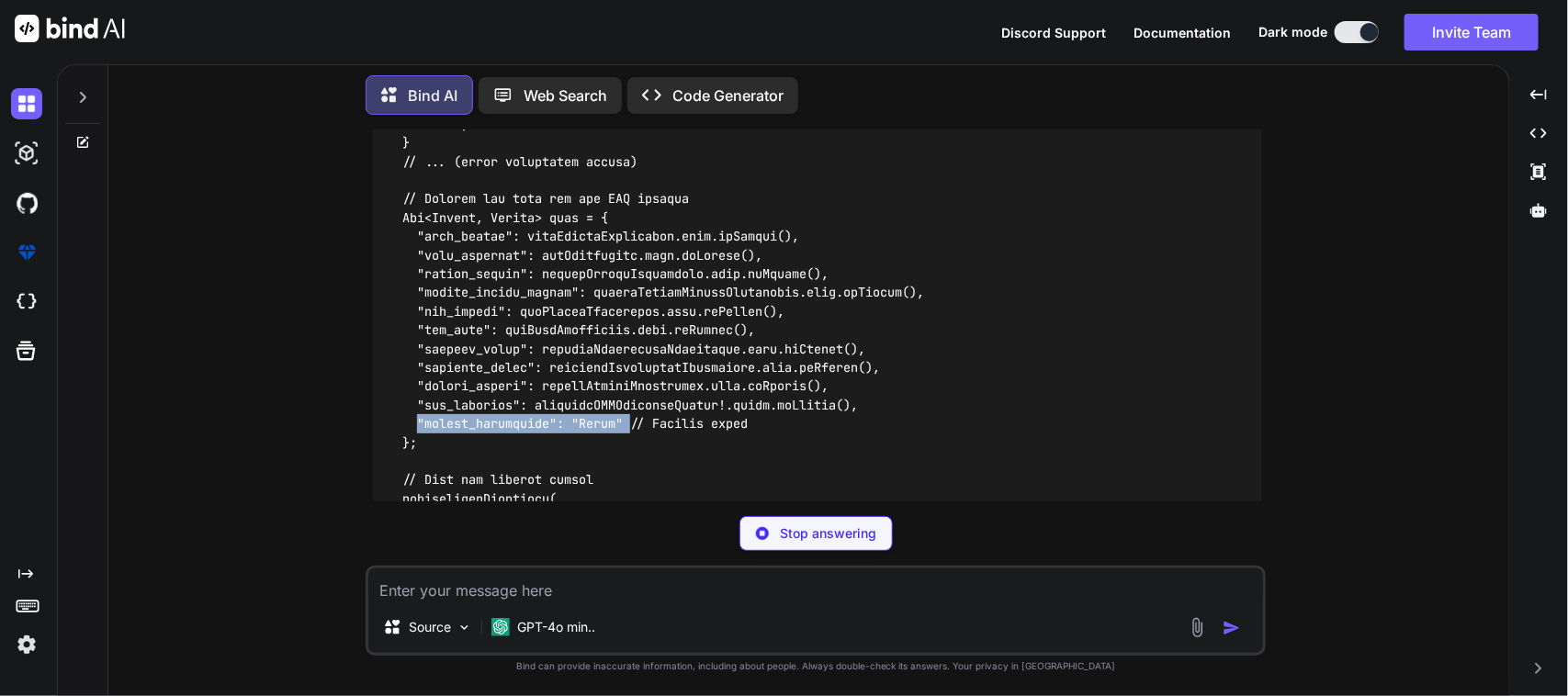
copy code ""create_forcefully": "False""
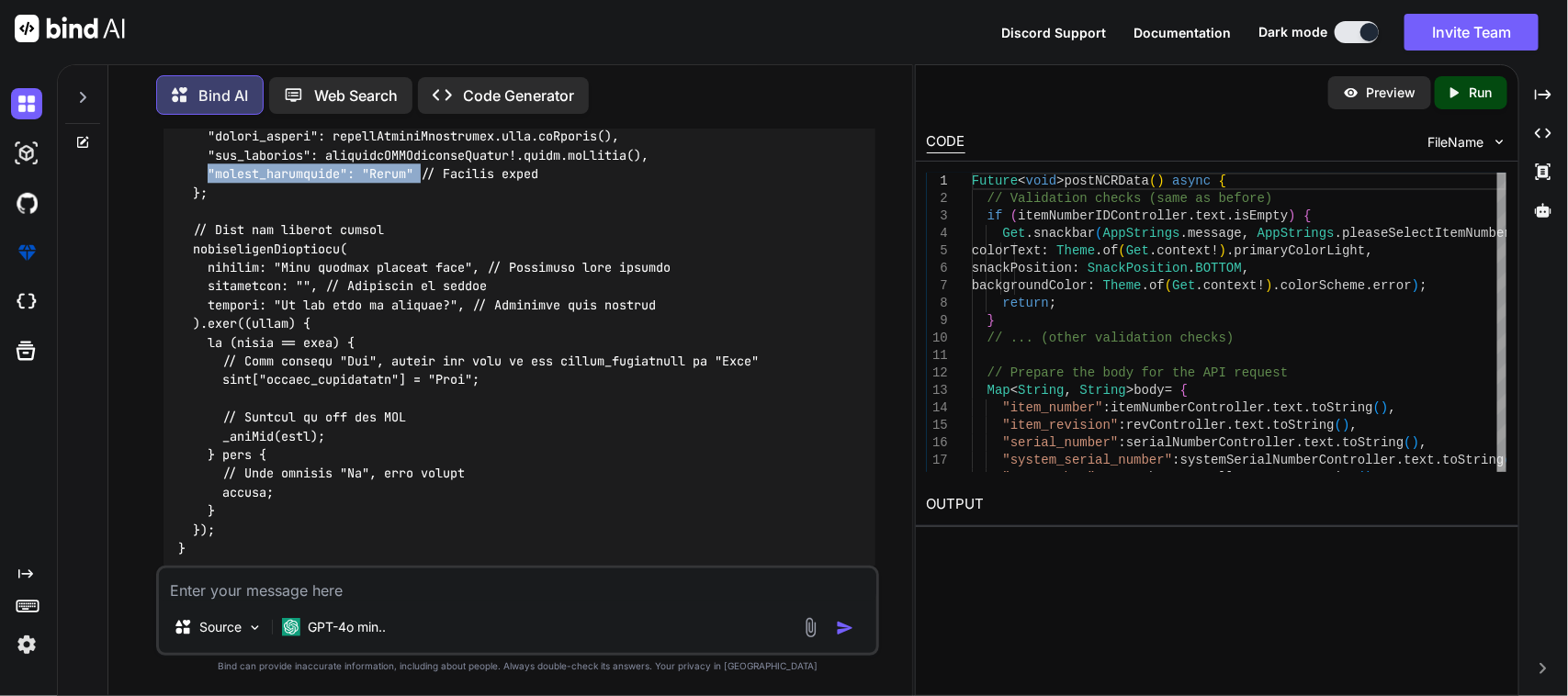
scroll to position [2174, 0]
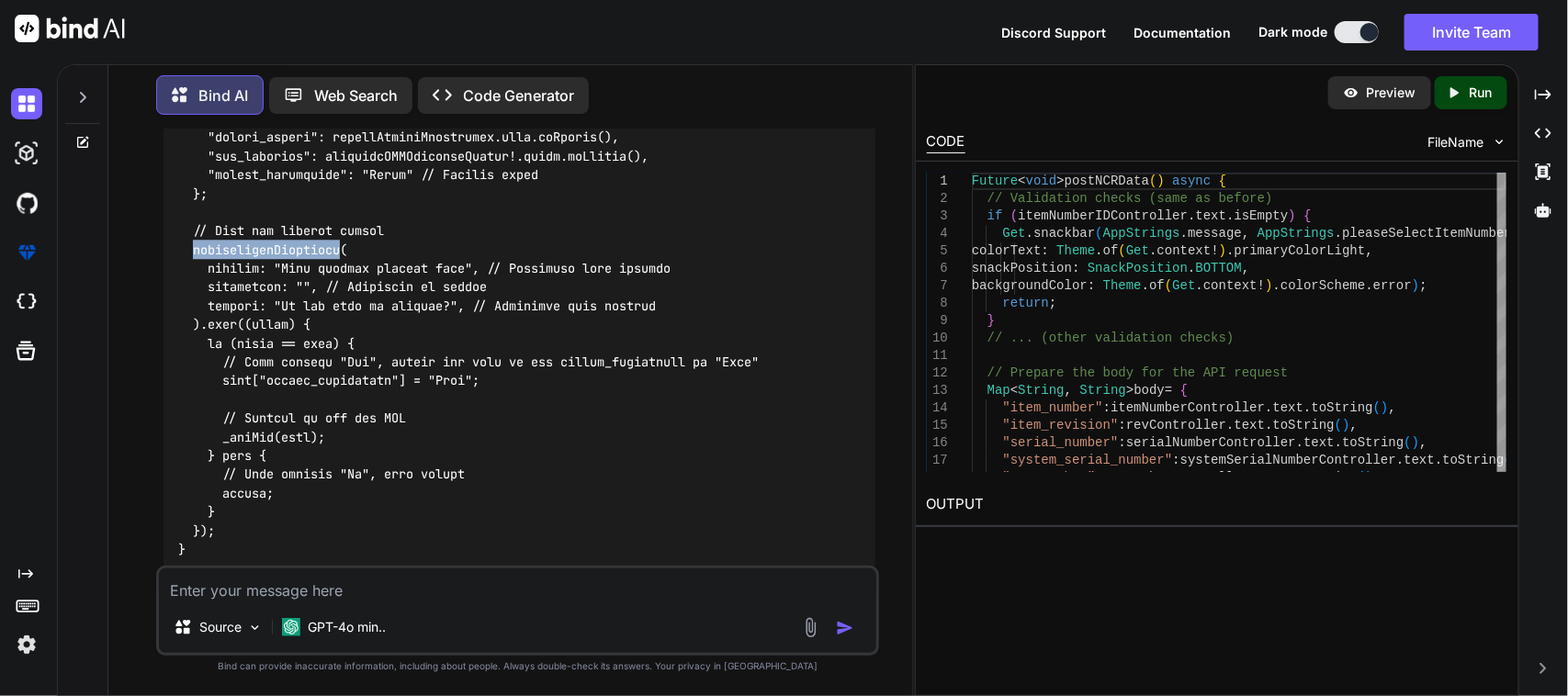
copy code "showwarningDialogbox"
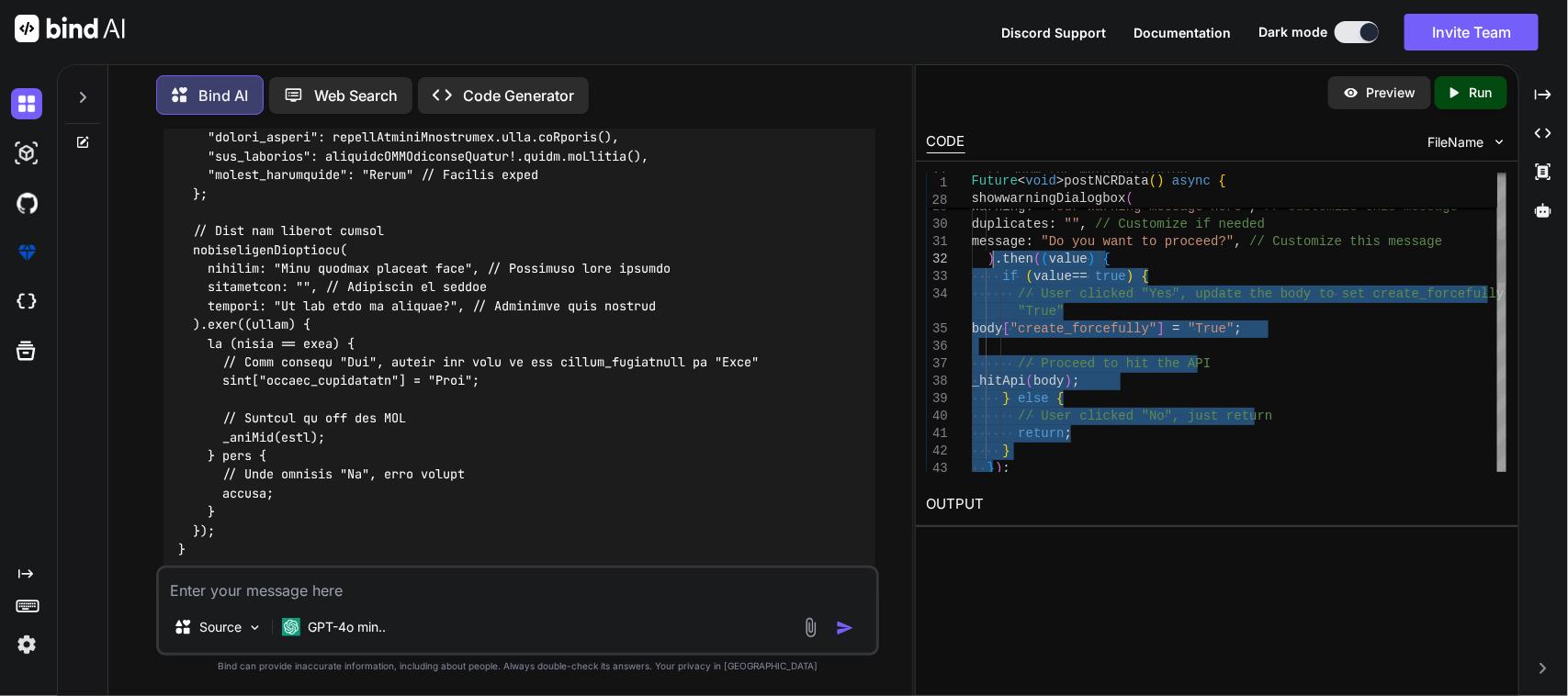
drag, startPoint x: 994, startPoint y: 354, endPoint x: 997, endPoint y: 263, distance: 91.0
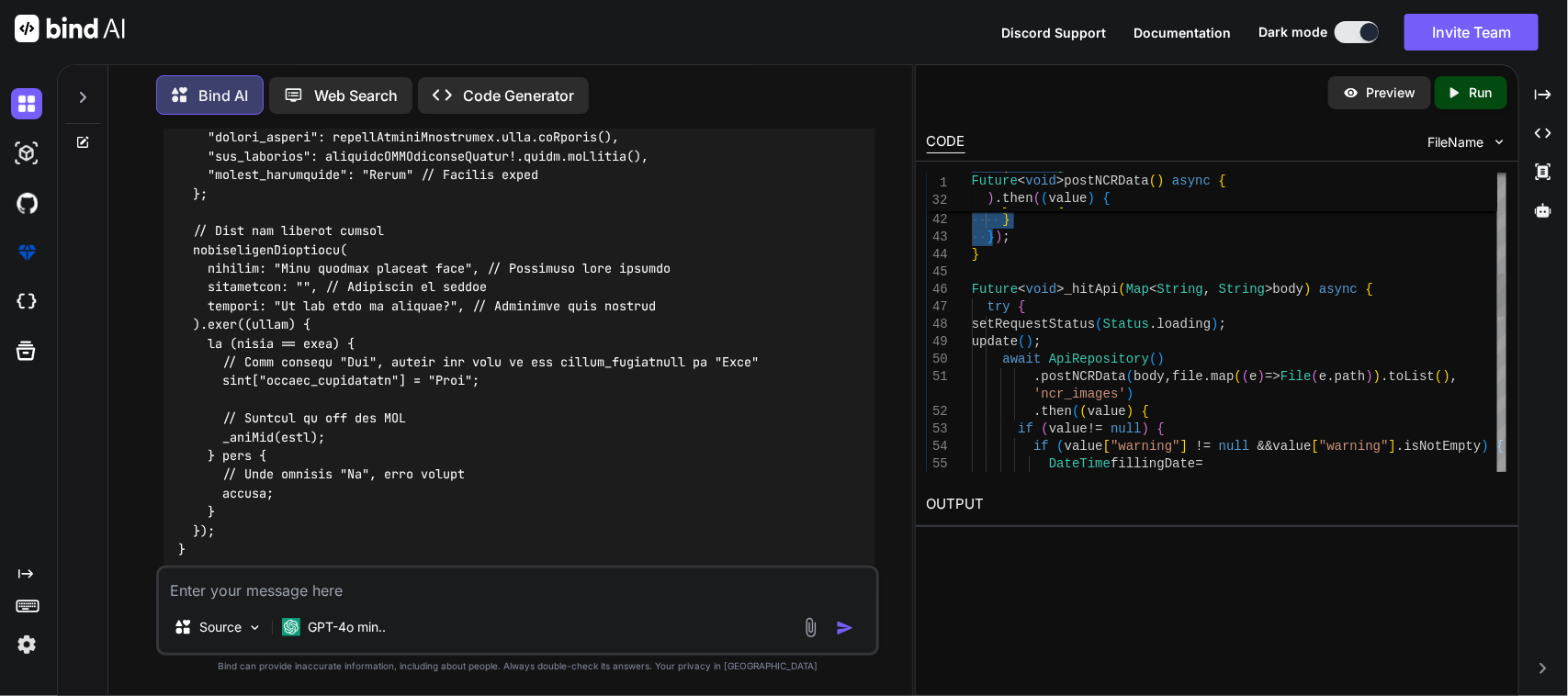
click at [1184, 356] on div "} else { // User clicked "No", just return return ; } } ) ; } Future < void > _…" at bounding box center [1238, 508] width 534 height 2059
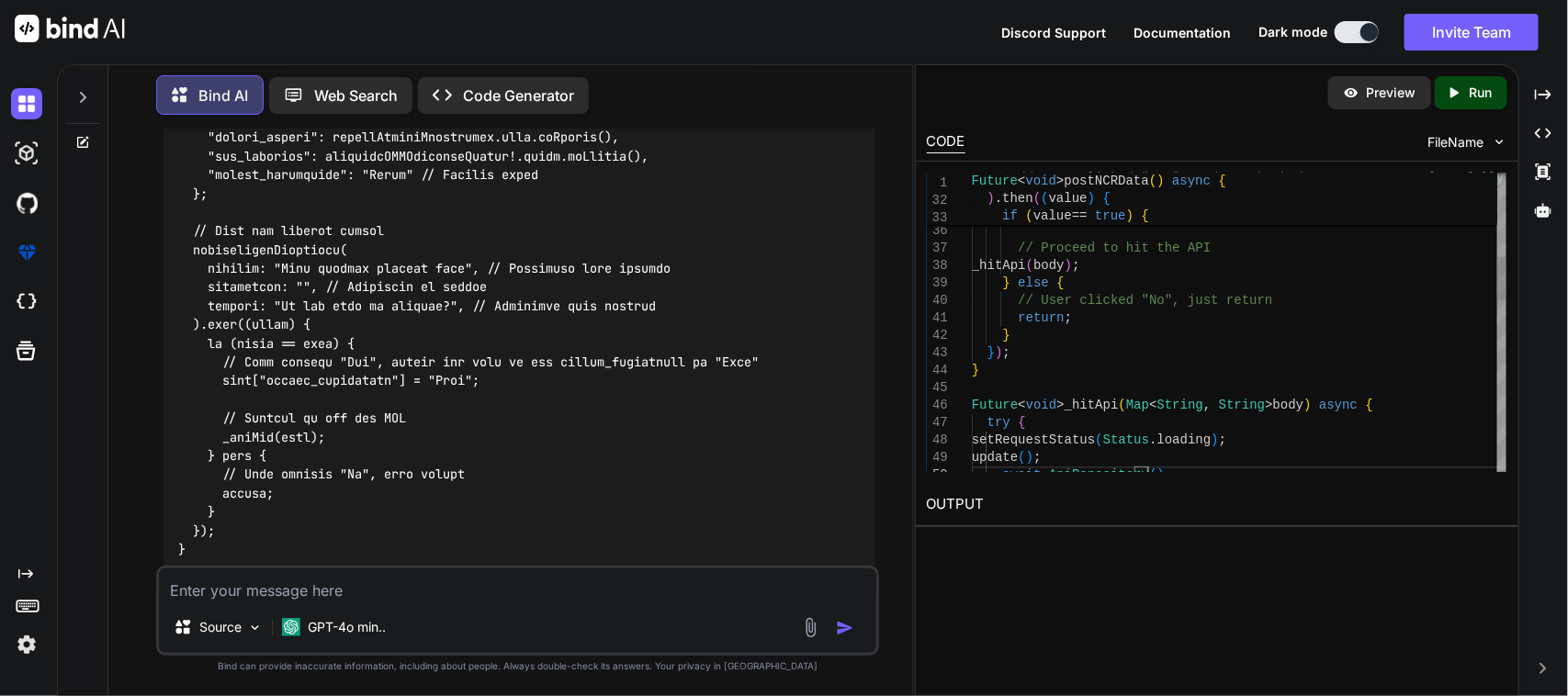
drag, startPoint x: 975, startPoint y: 369, endPoint x: 1027, endPoint y: 390, distance: 56.1
click at [979, 369] on div "} else { // User clicked "No", just return // Proceed to hit the API _hitApi ( …" at bounding box center [1238, 623] width 534 height 2059
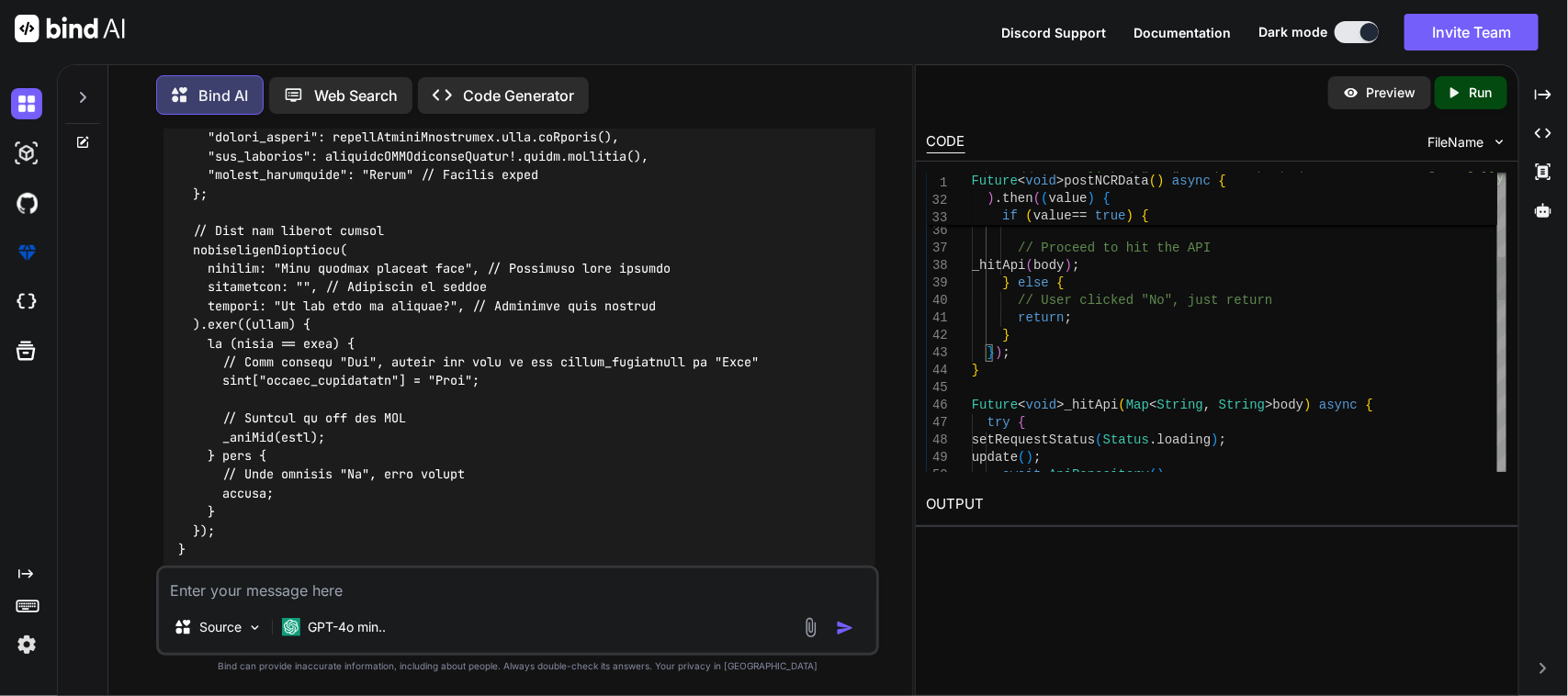
click at [1000, 355] on div "// User clicked "Yes", update the body to set crea te_forcefully to "True" body…" at bounding box center [1238, 623] width 534 height 2059
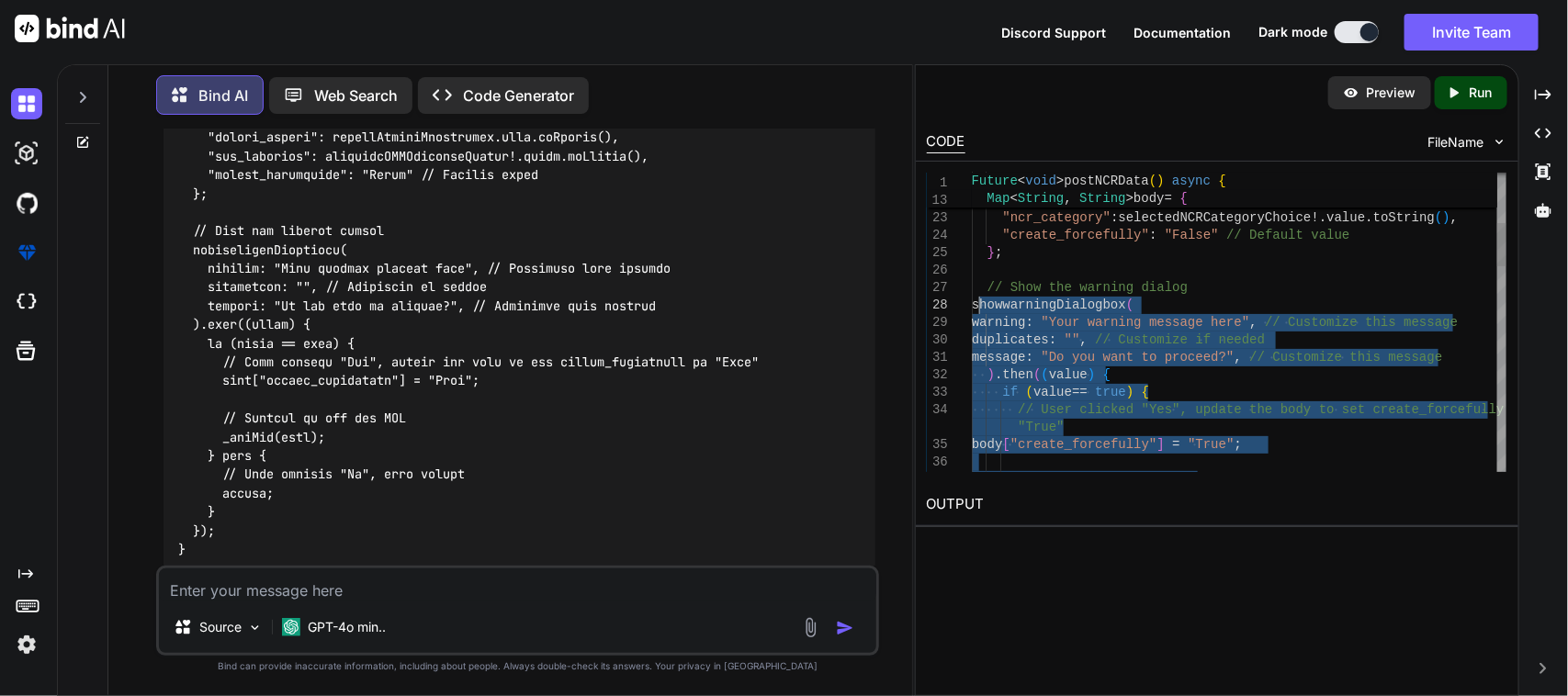
drag, startPoint x: 1055, startPoint y: 406, endPoint x: 980, endPoint y: 309, distance: 122.6
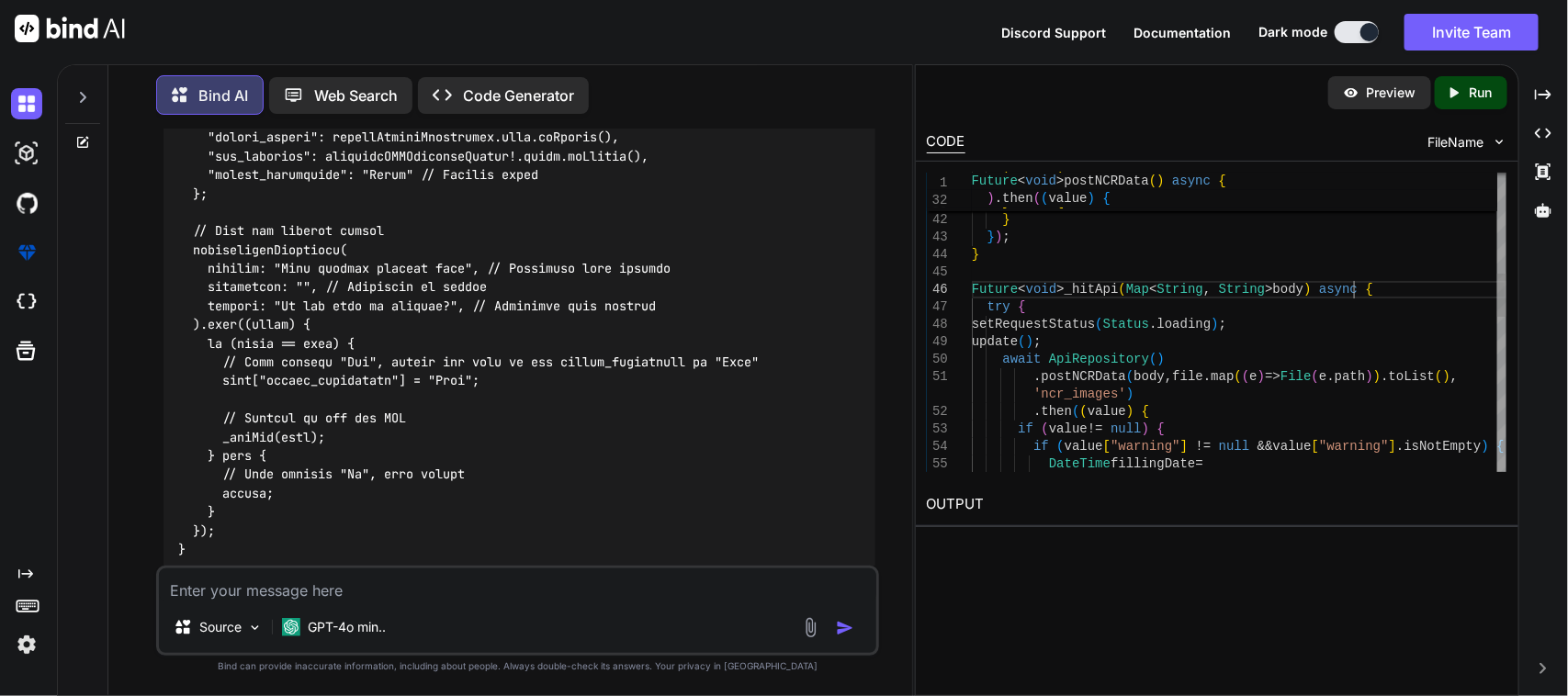
click at [1355, 290] on div "} else { // User clicked "No", just return return ; } } ) ; } Future < void > _…" at bounding box center [1238, 508] width 534 height 2059
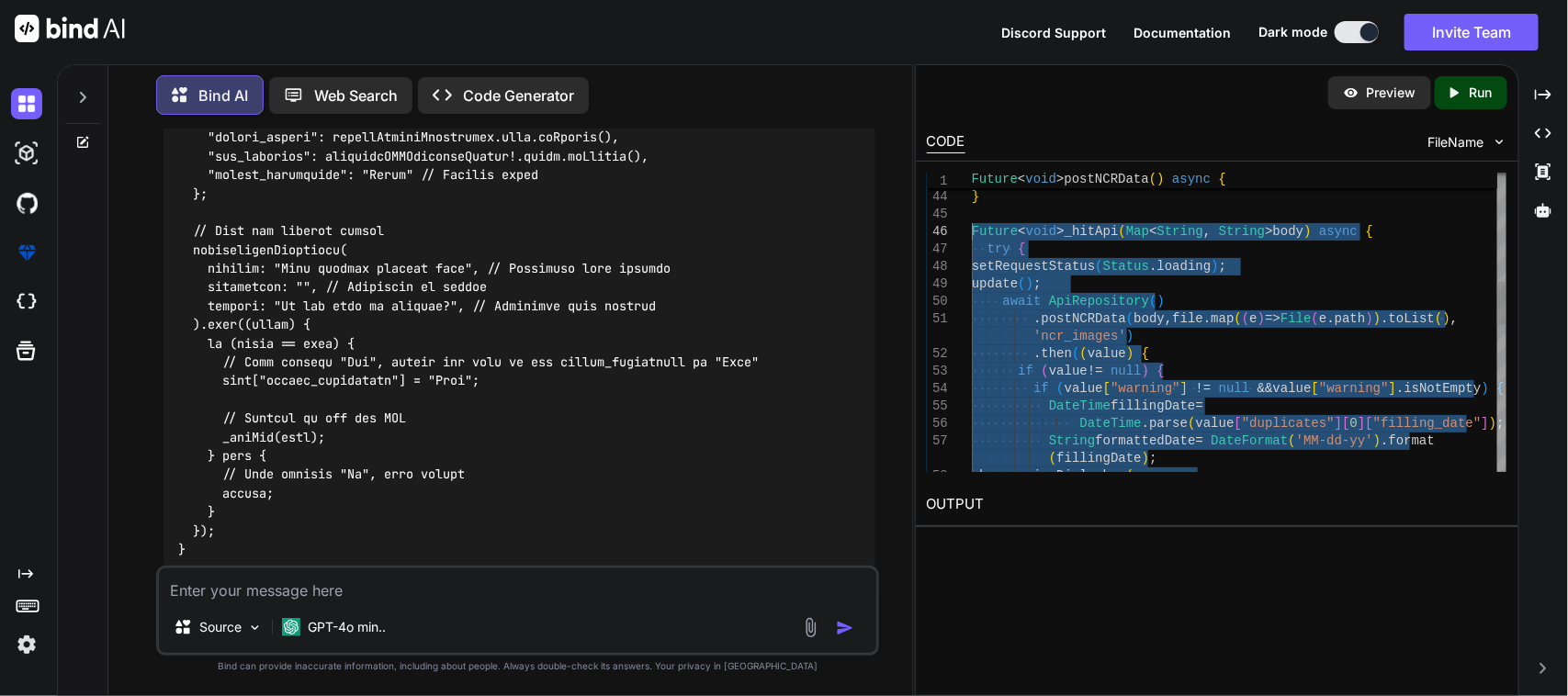
drag, startPoint x: 1030, startPoint y: 349, endPoint x: 969, endPoint y: 231, distance: 132.8
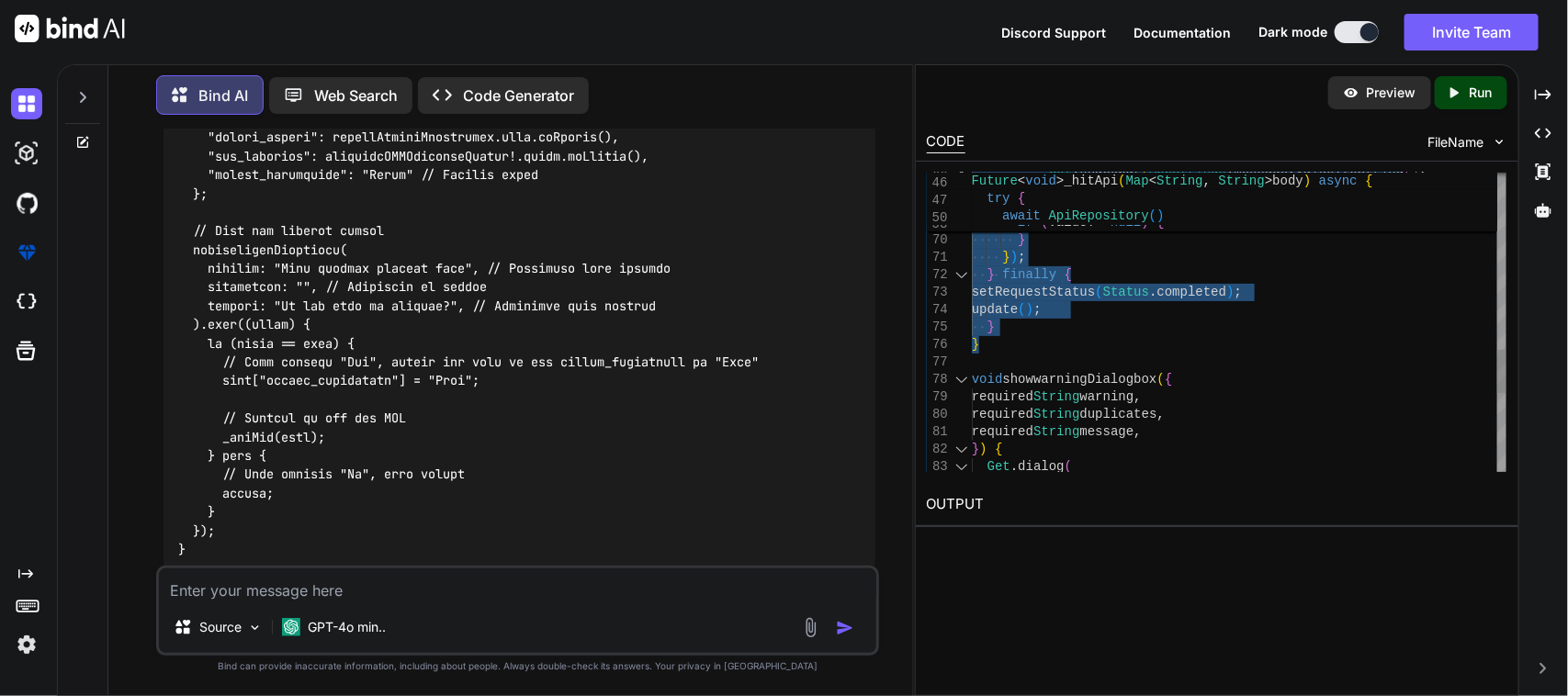
click at [954, 346] on div "76" at bounding box center [949, 345] width 45 height 17
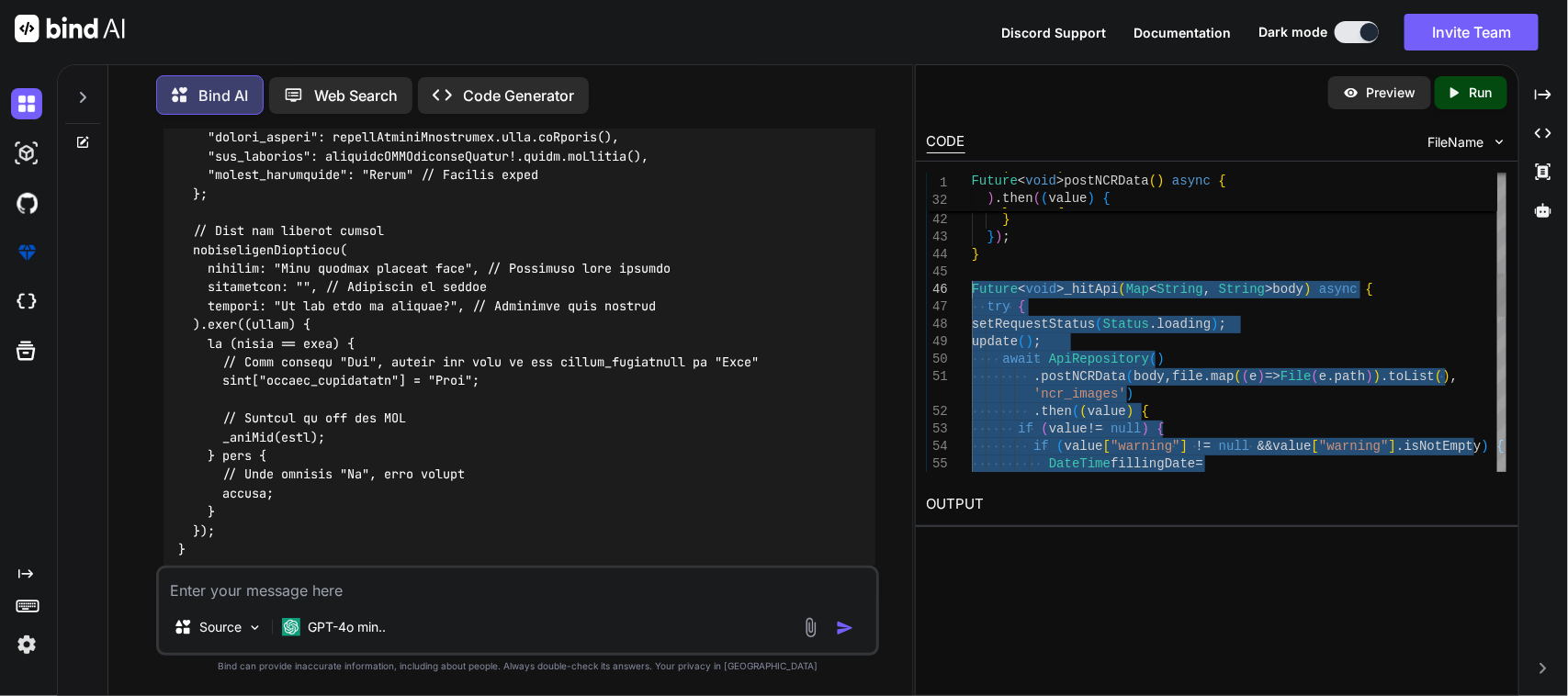
drag, startPoint x: 1003, startPoint y: 397, endPoint x: 969, endPoint y: 297, distance: 105.6
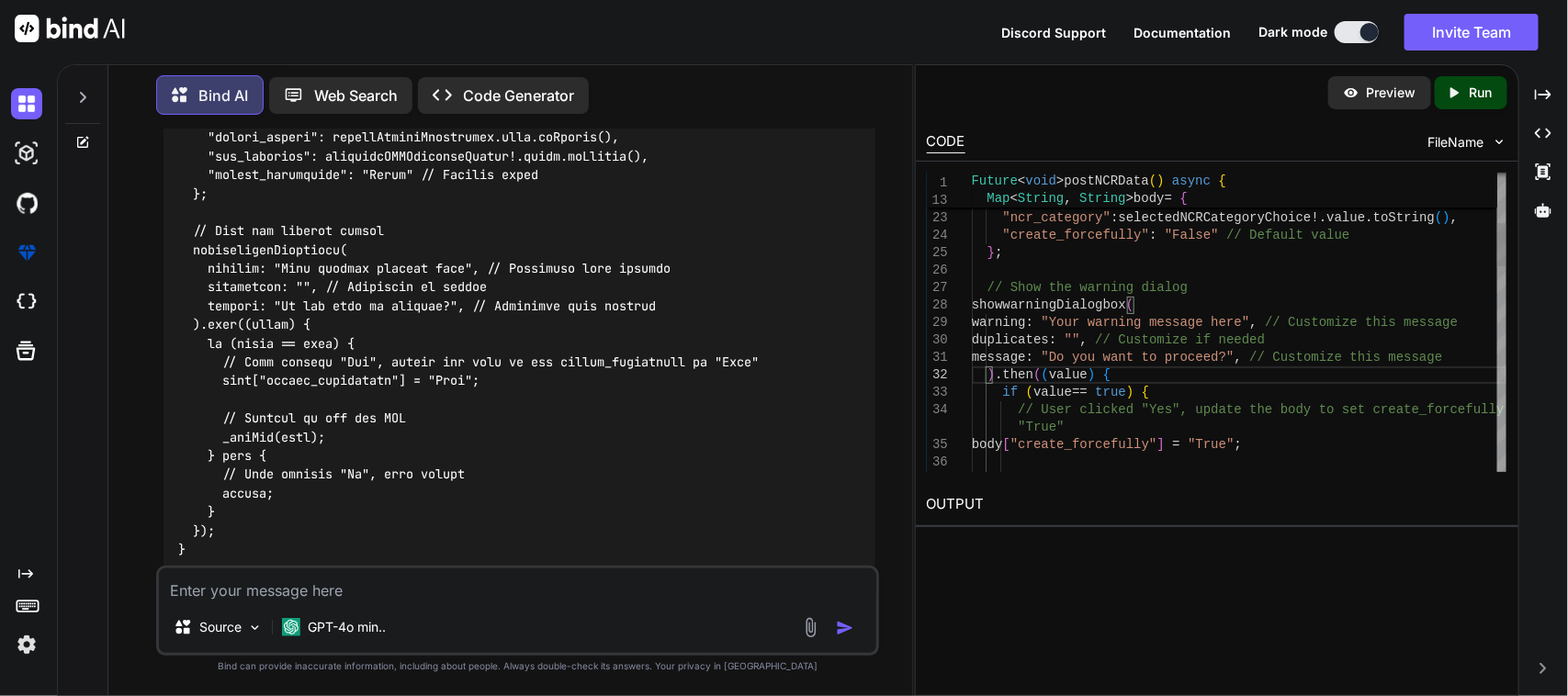
drag, startPoint x: 992, startPoint y: 254, endPoint x: 1089, endPoint y: 291, distance: 103.8
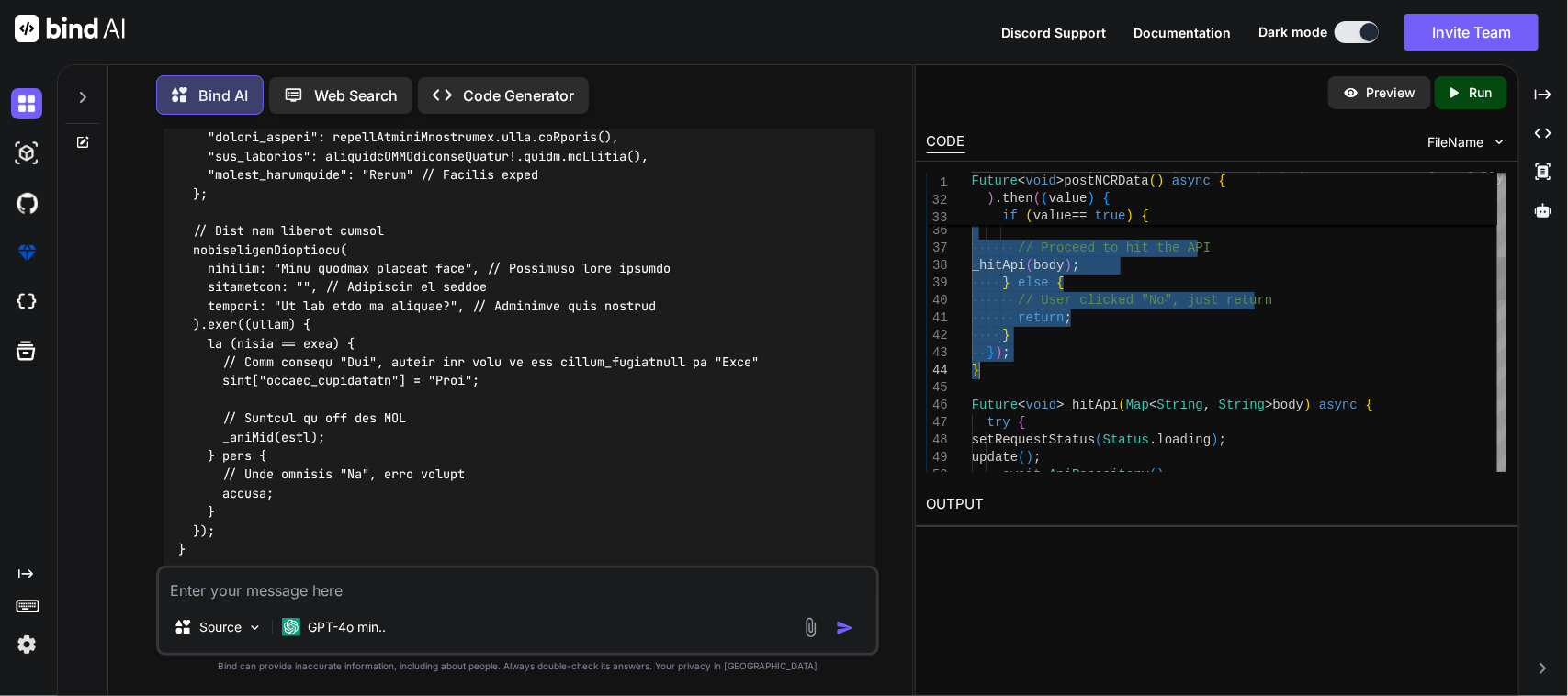
drag, startPoint x: 980, startPoint y: 251, endPoint x: 1017, endPoint y: 365, distance: 119.9
type textarea ""customer_issue": customerAssessmentController.text.toString(), "origin_status"…"
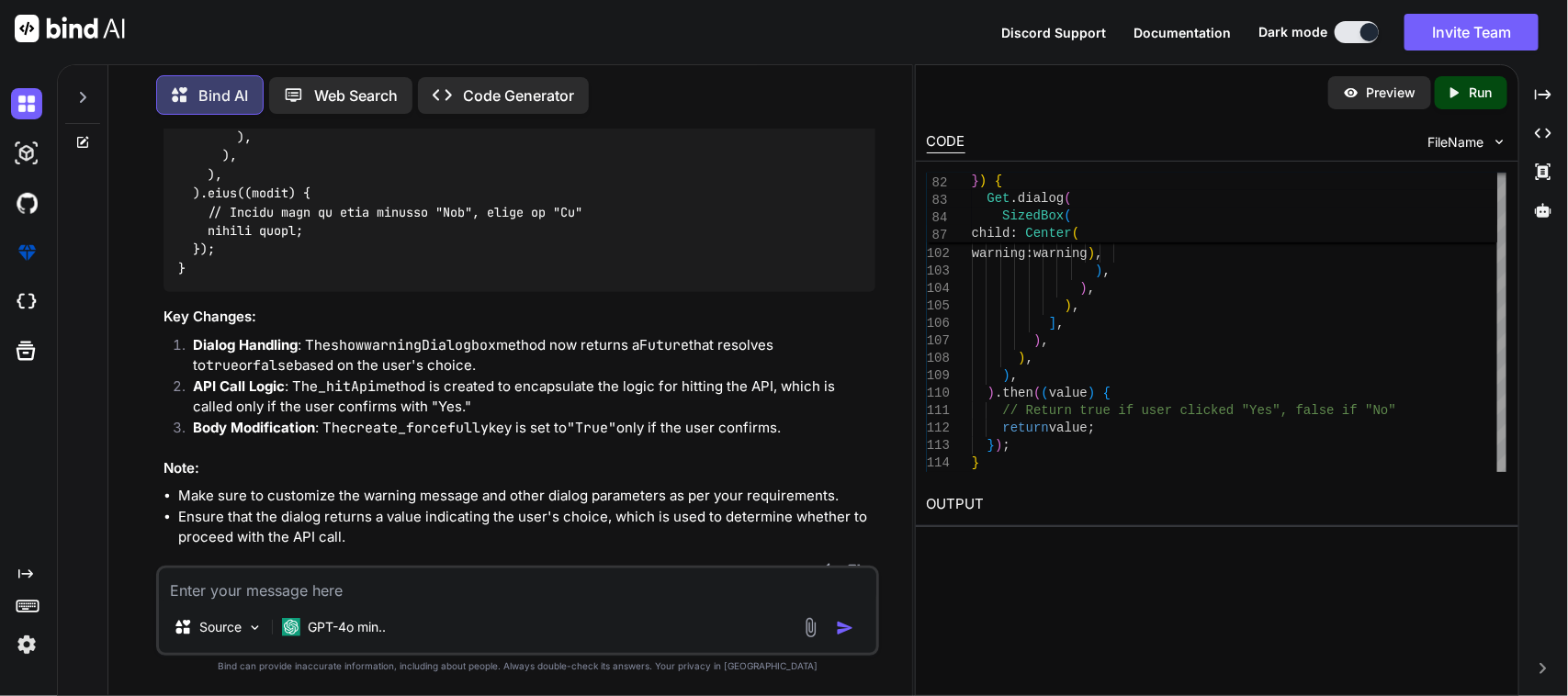
scroll to position [3794, 0]
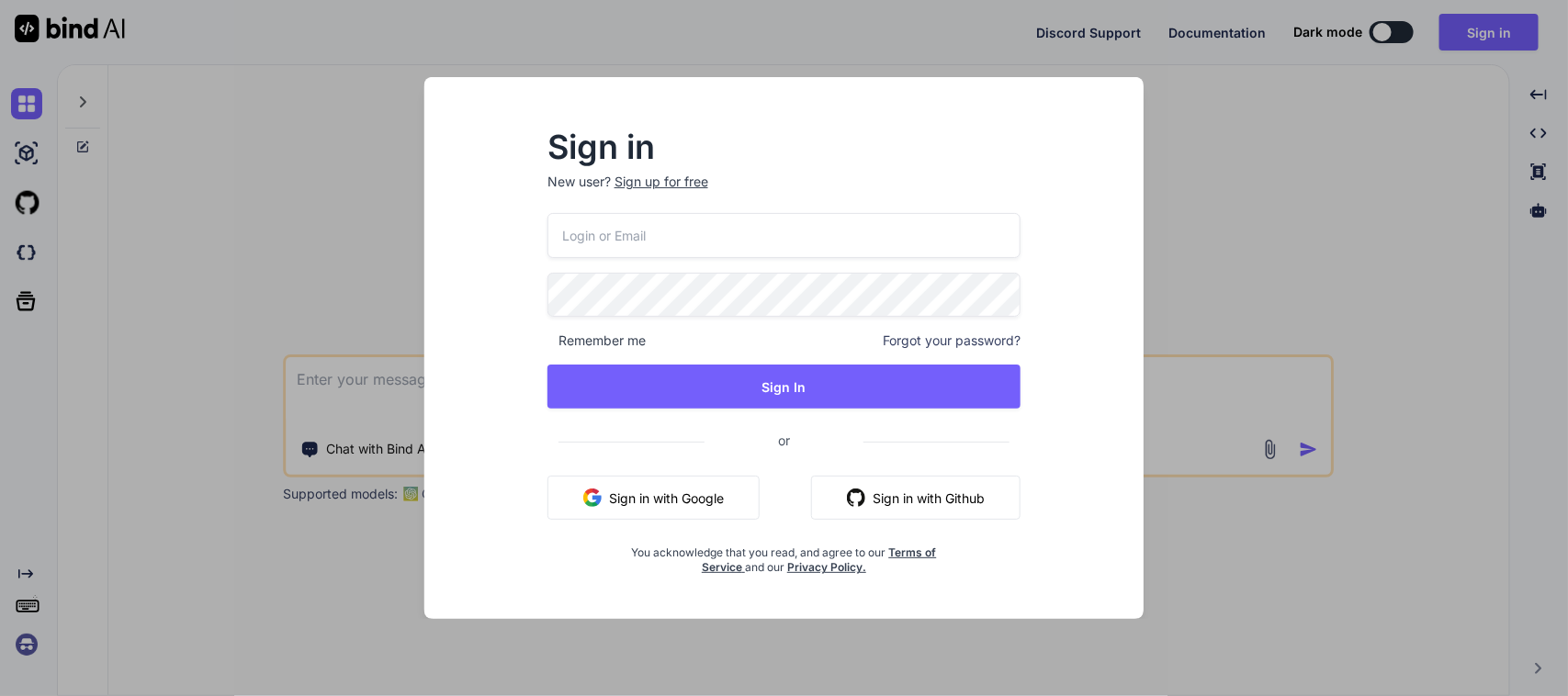
click at [880, 246] on input "email" at bounding box center [784, 235] width 474 height 45
paste input "[EMAIL_ADDRESS][DOMAIN_NAME]"
type input "[EMAIL_ADDRESS][DOMAIN_NAME]"
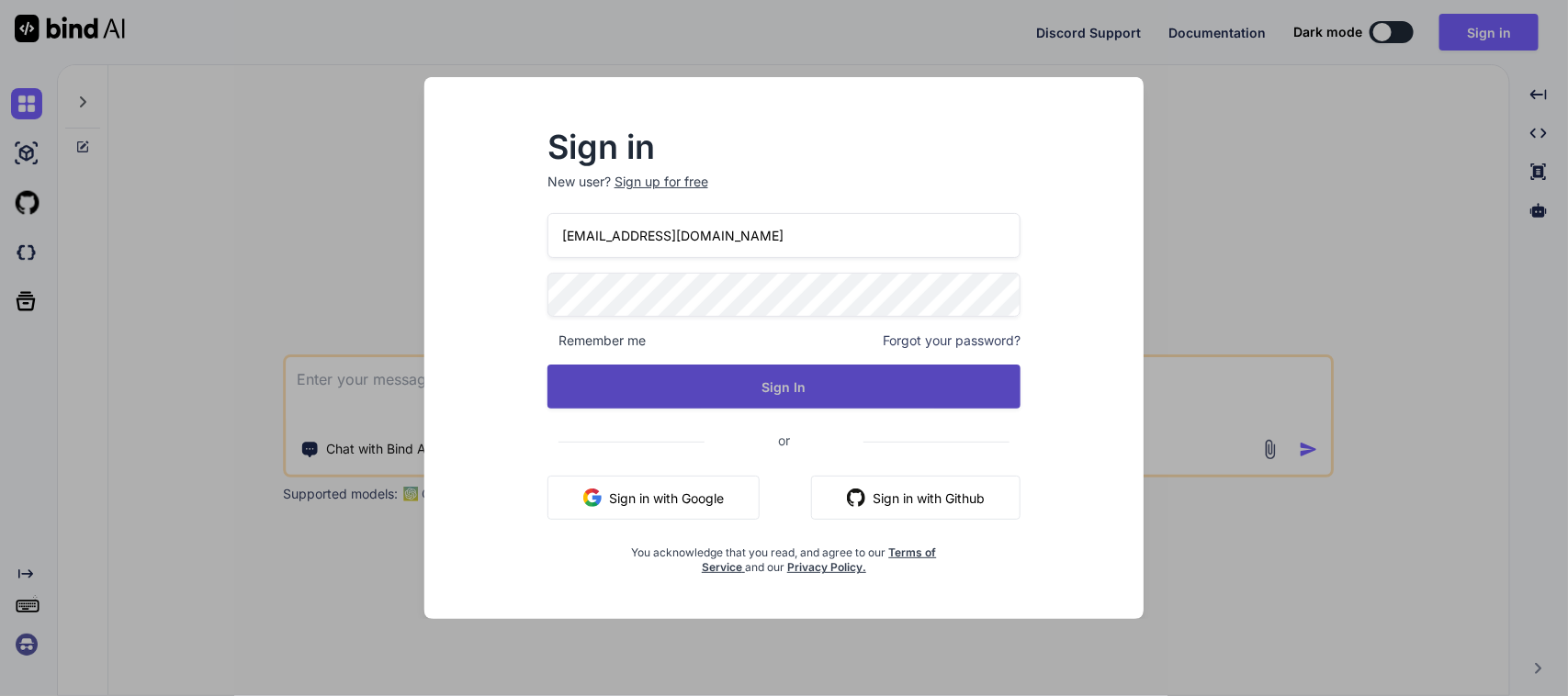
click at [830, 394] on button "Sign In" at bounding box center [784, 386] width 474 height 44
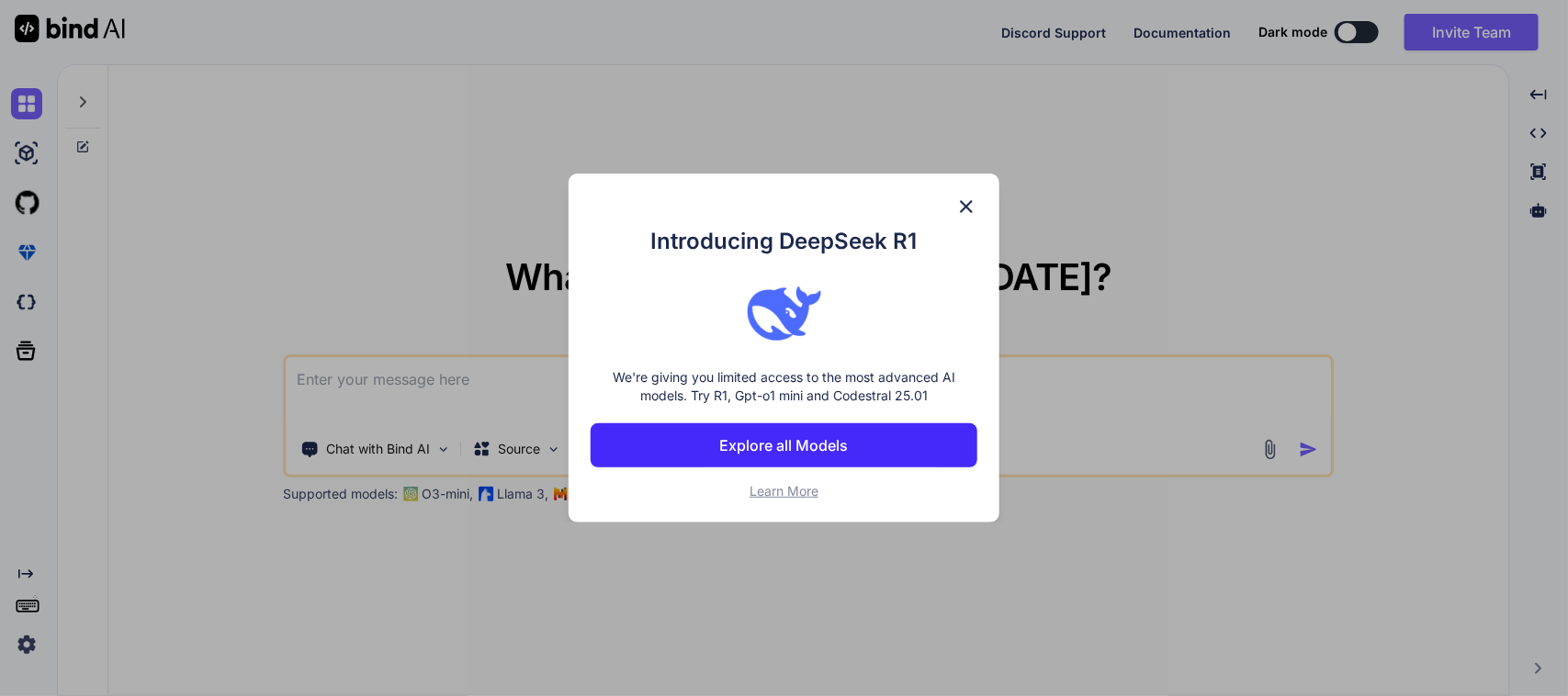
click at [792, 448] on p "Explore all Models" at bounding box center [784, 445] width 129 height 22
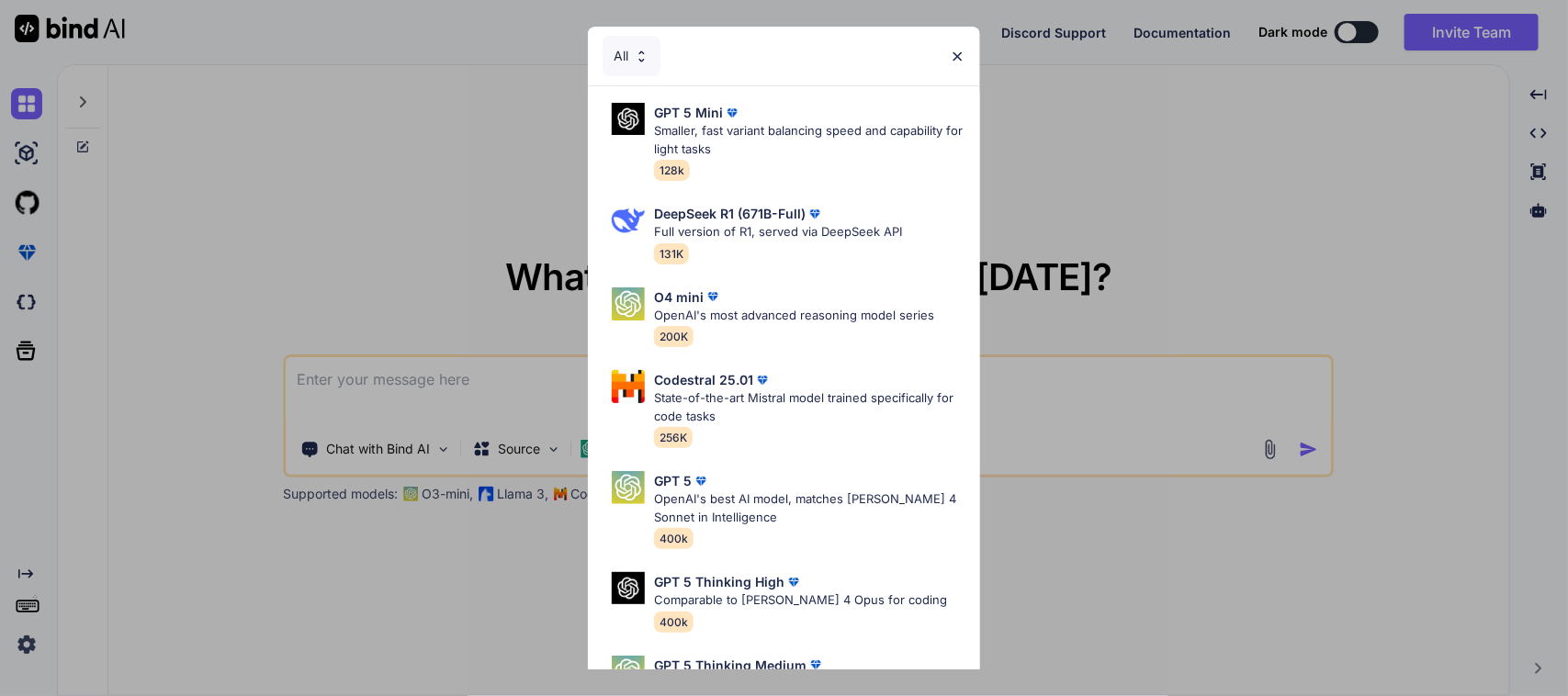
click at [957, 52] on img at bounding box center [958, 57] width 16 height 16
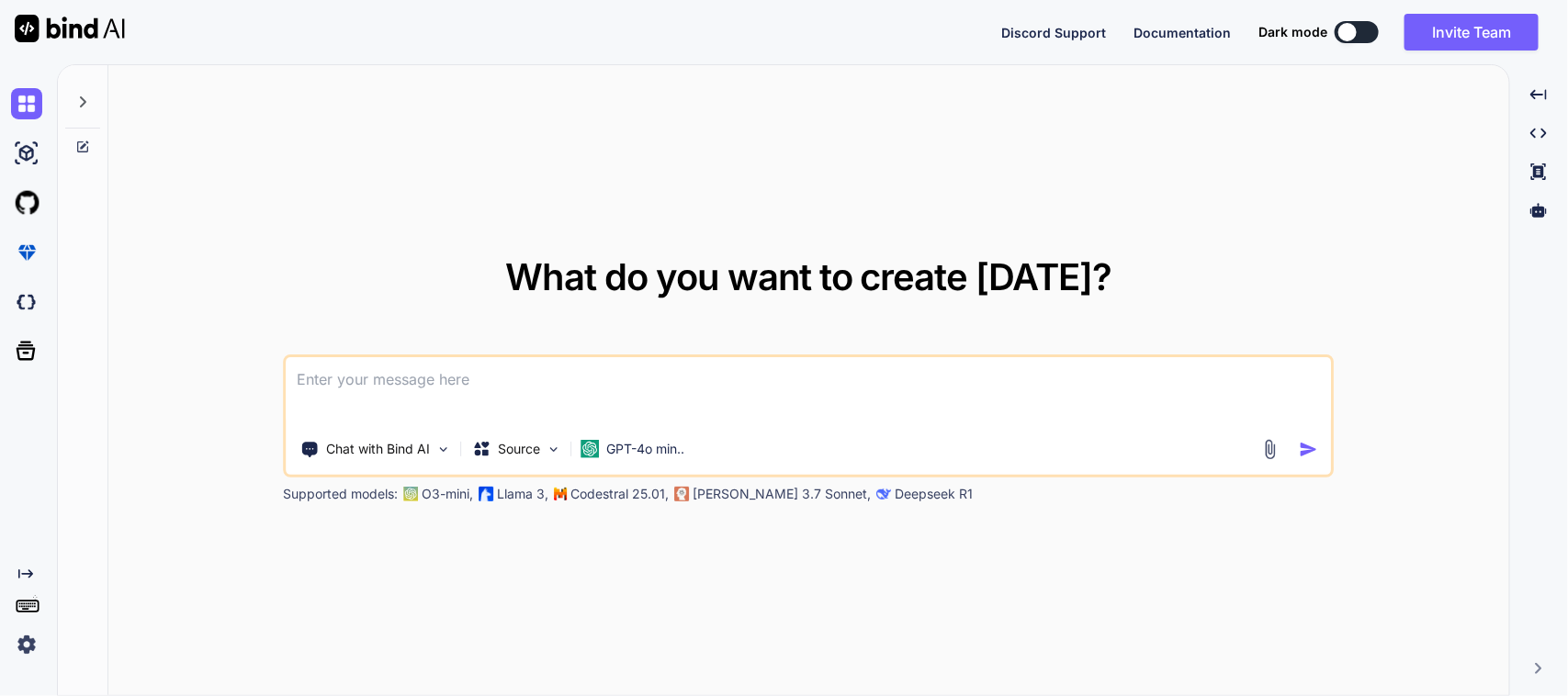
click at [822, 383] on textarea at bounding box center [809, 391] width 1045 height 68
click at [566, 371] on textarea at bounding box center [809, 391] width 1045 height 68
click at [447, 392] on textarea at bounding box center [809, 391] width 1045 height 68
type textarea "S"
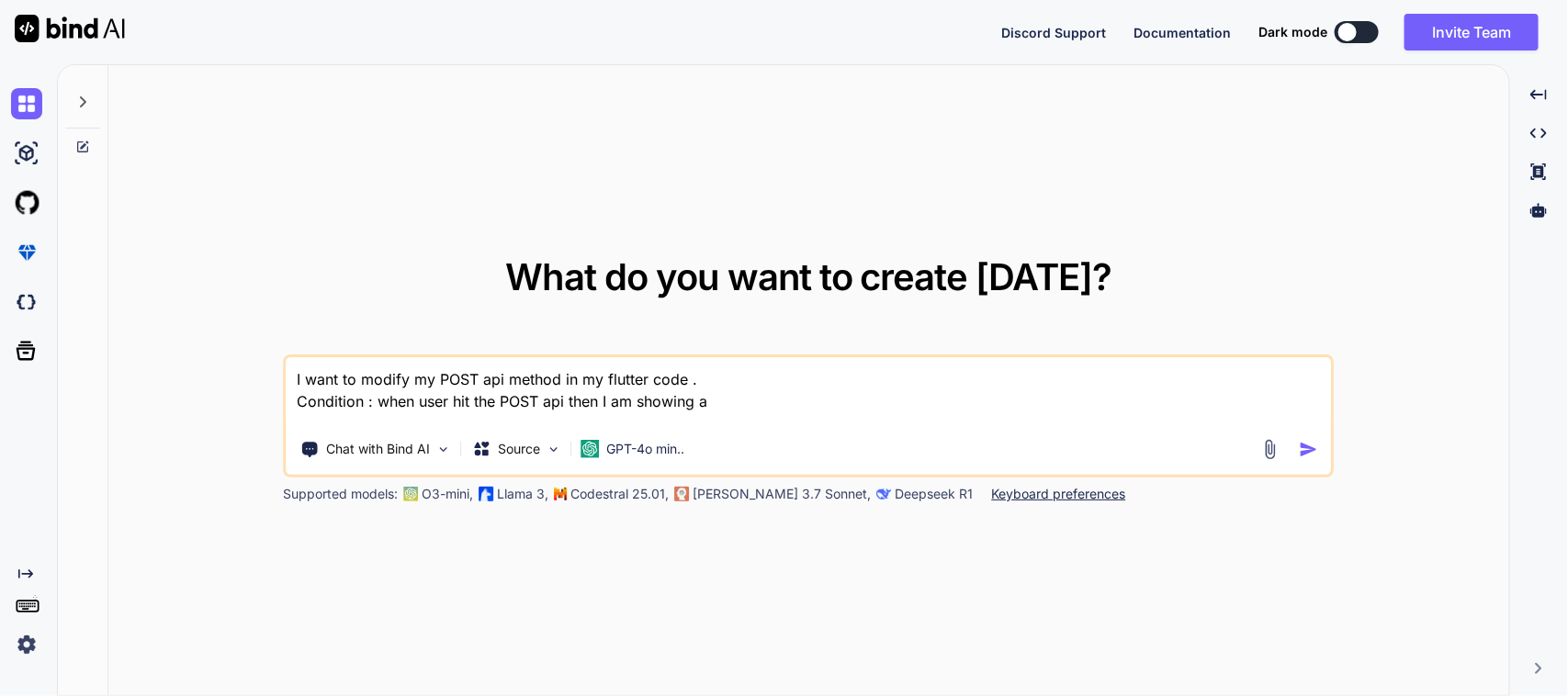
paste textarea "showwarningDialogbox"
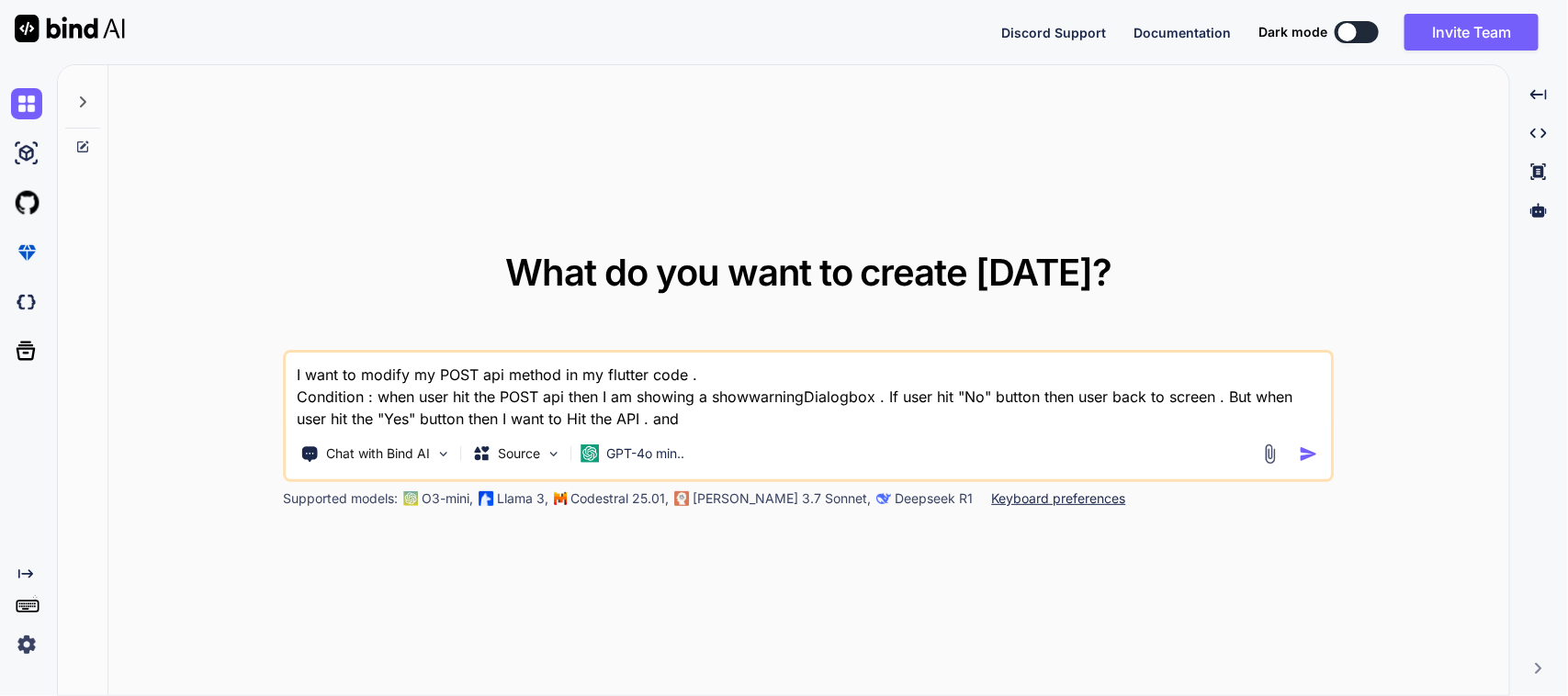
paste textarea "'create_forcefully="False"'"
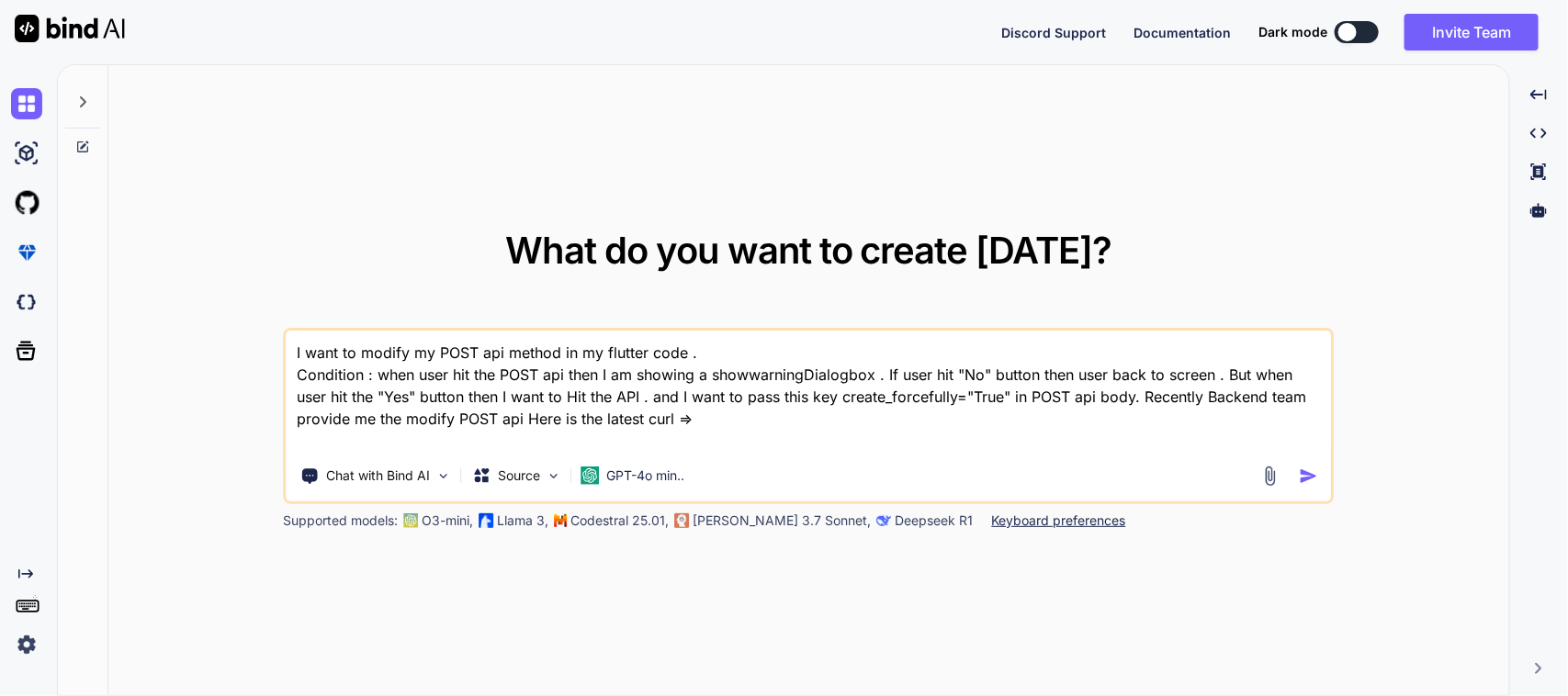
paste textarea "curl --location '[URL][DOMAIN_NAME]' \ --header '[AUTH_TOKEN] \ --header '[SECU…"
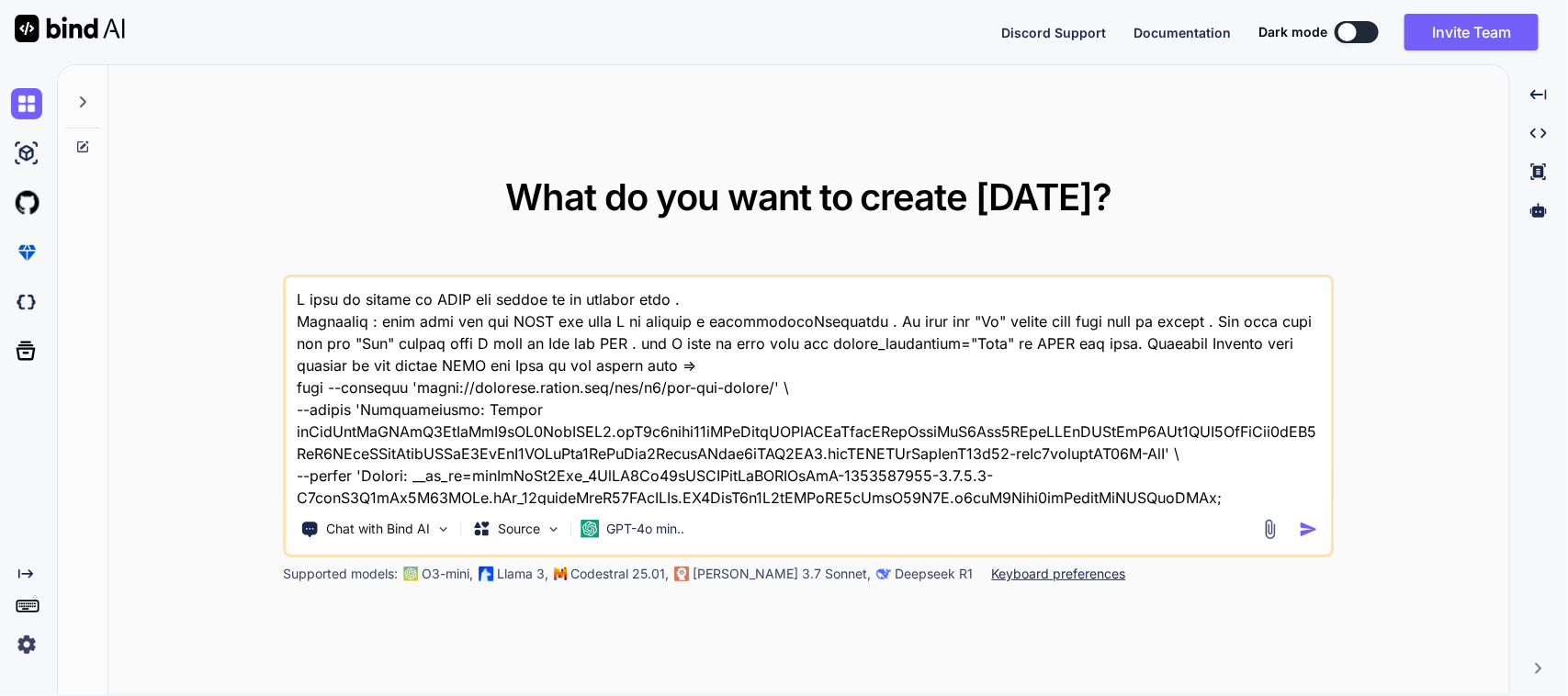
scroll to position [245, 0]
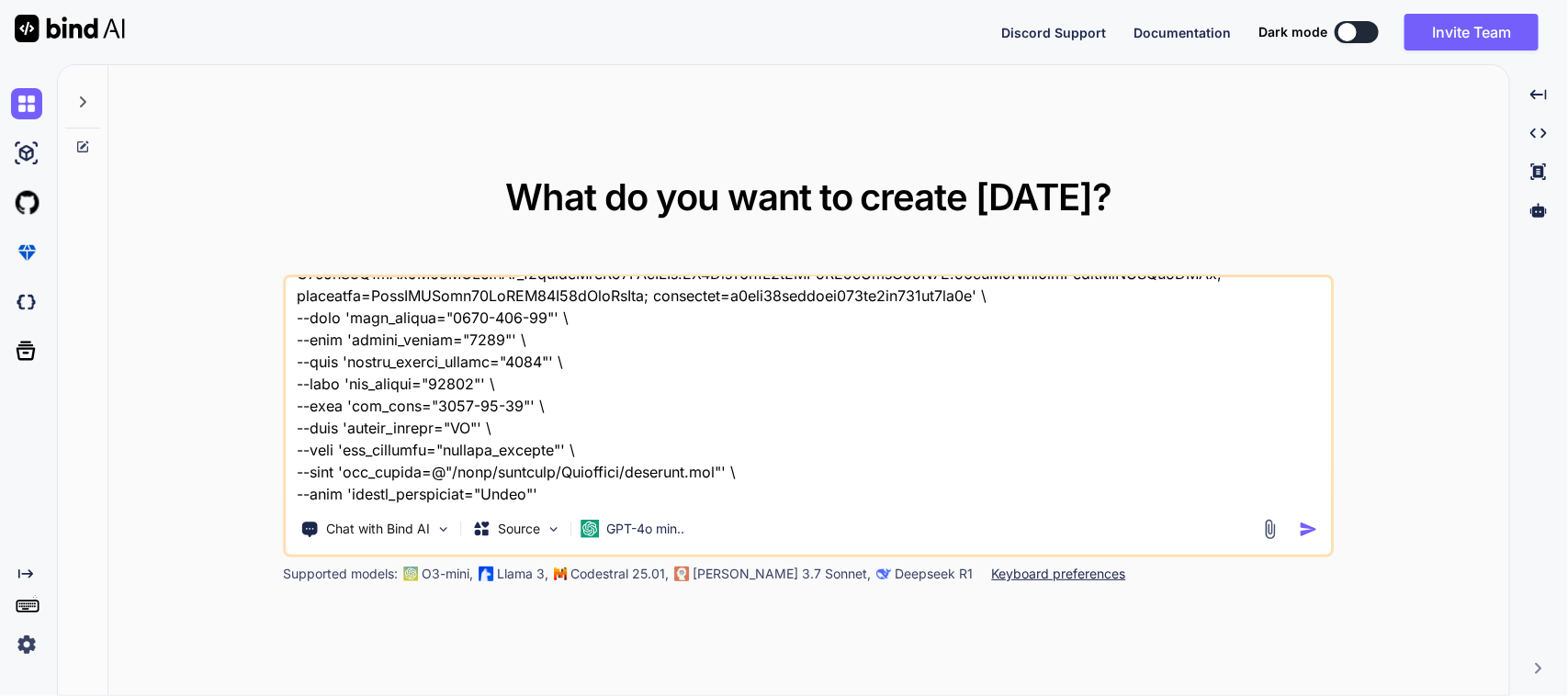
click at [565, 487] on textarea at bounding box center [809, 391] width 1045 height 228
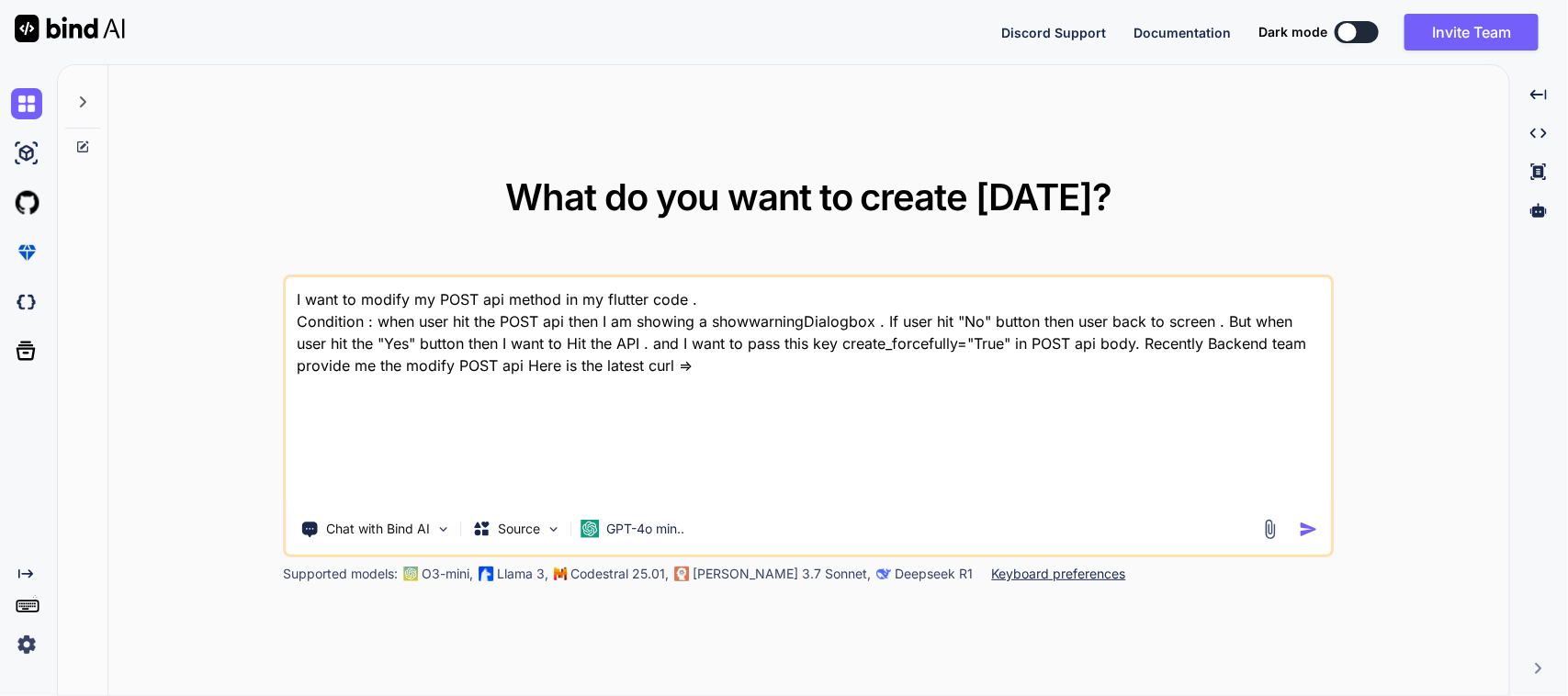
scroll to position [0, 0]
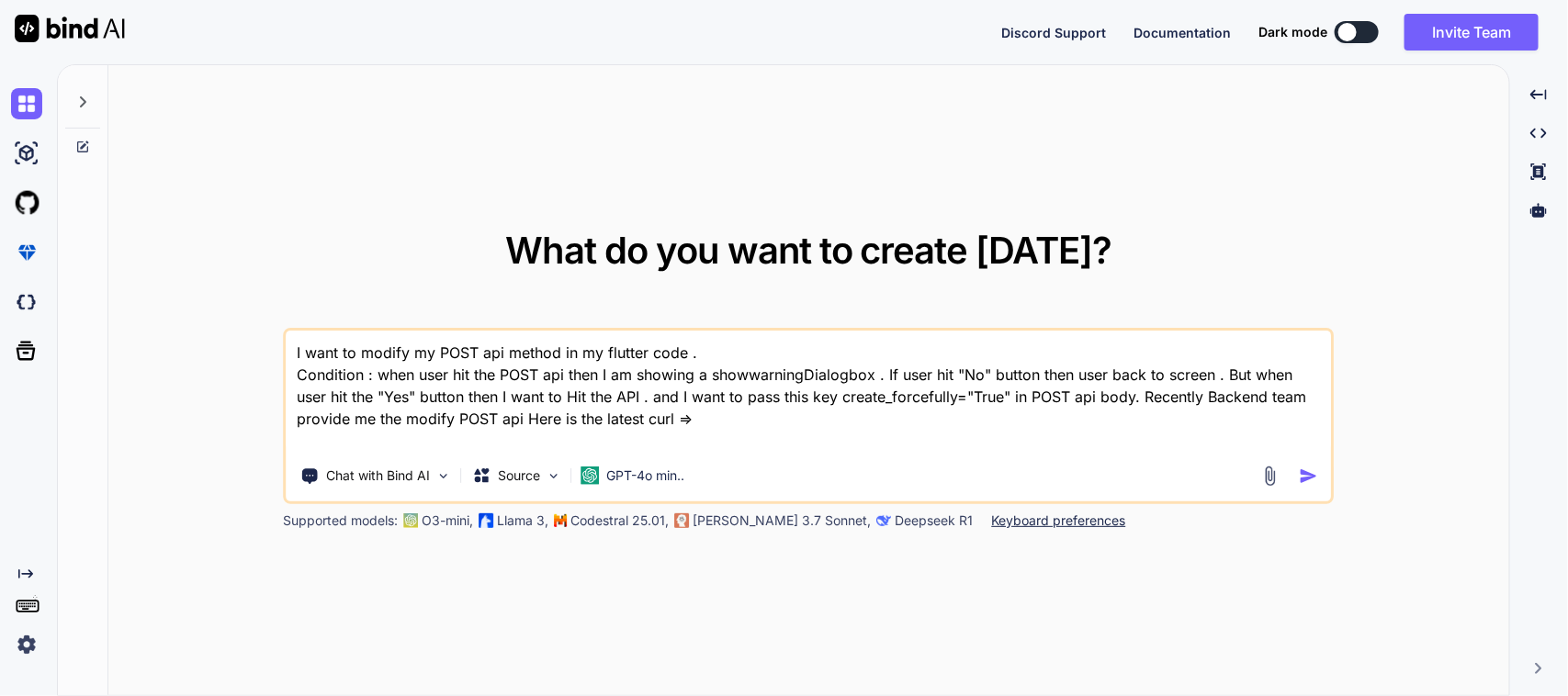
paste textarea "curl--location'[URL][DOMAIN_NAME]'\--header'[AUTH_TOKEN]\--header'[SECURITY_DAT…"
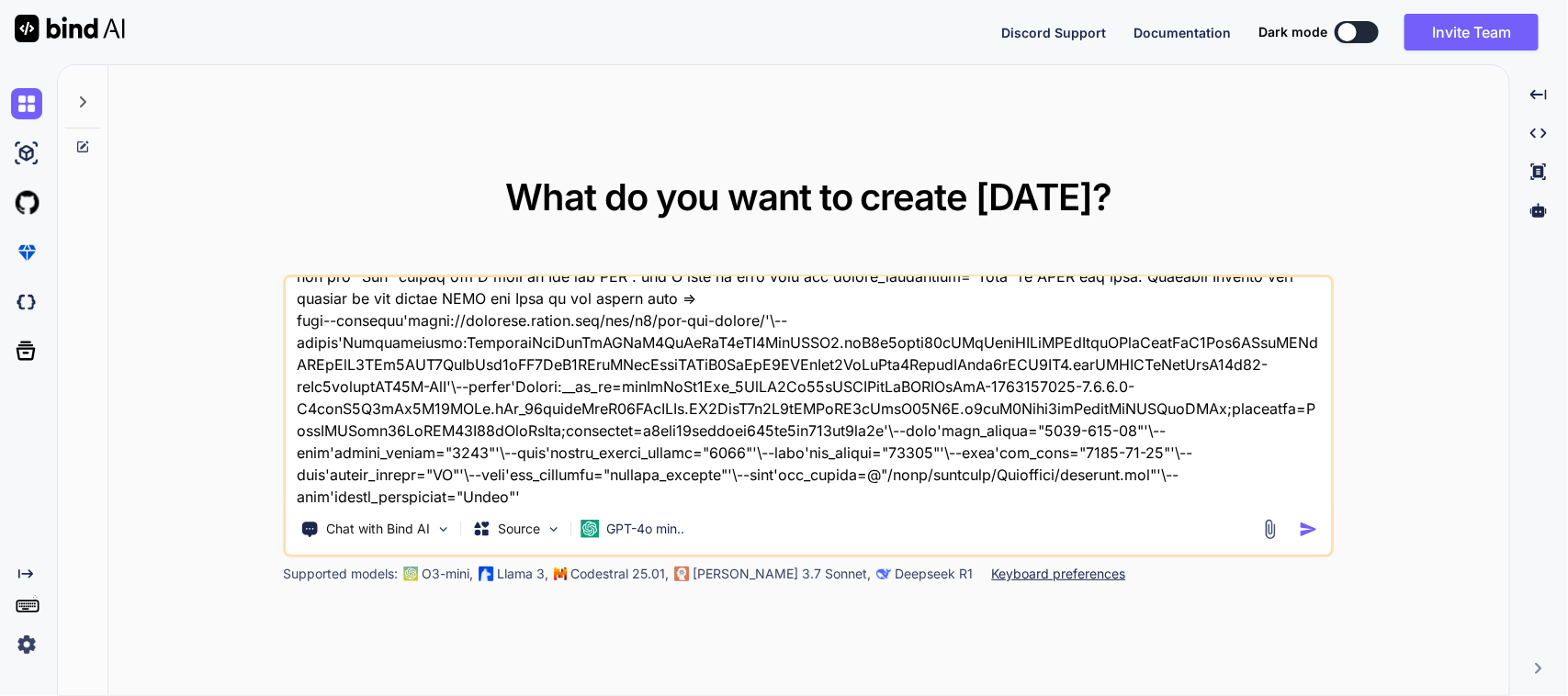
scroll to position [156, 0]
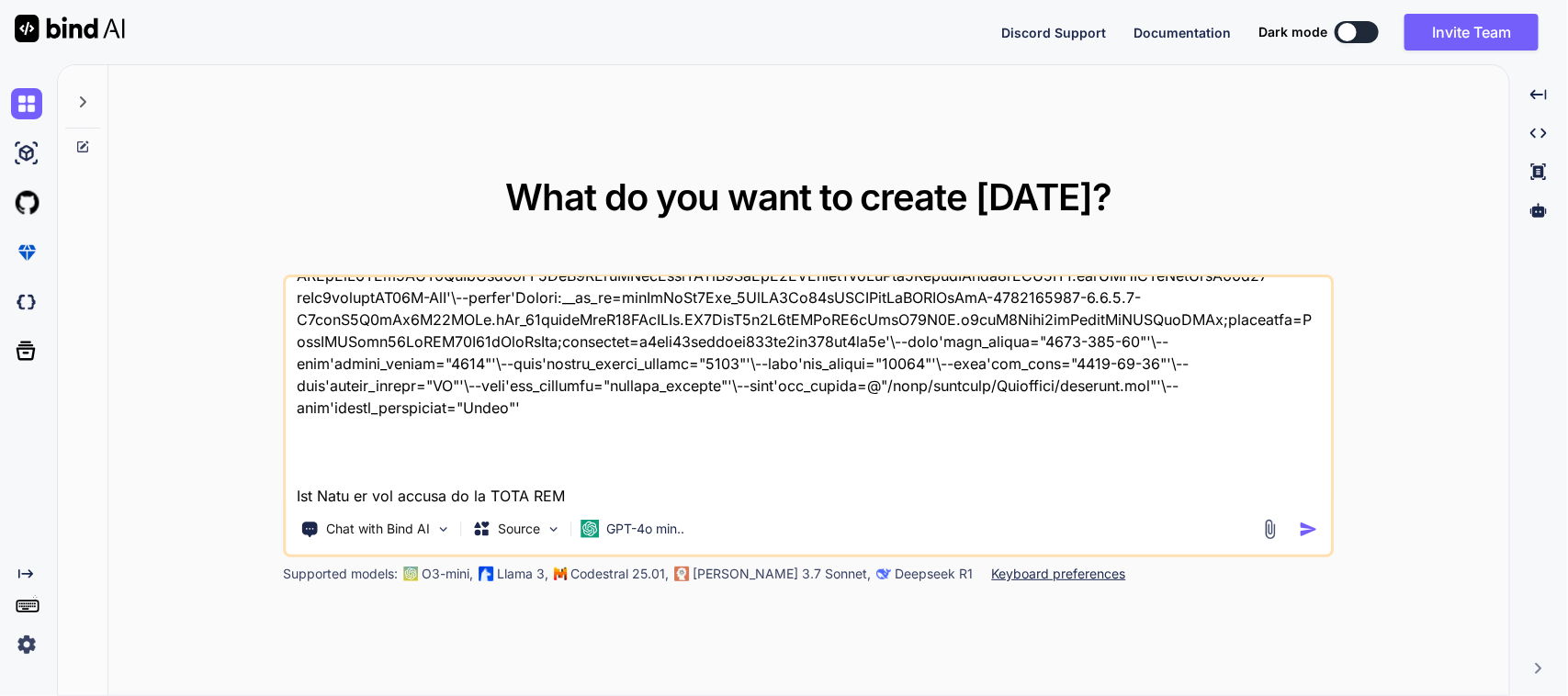
click at [654, 491] on textarea at bounding box center [809, 391] width 1045 height 228
paste textarea "Future<void> postNCRData() async { if (itemNumberIDController.text.isEmpty) { G…"
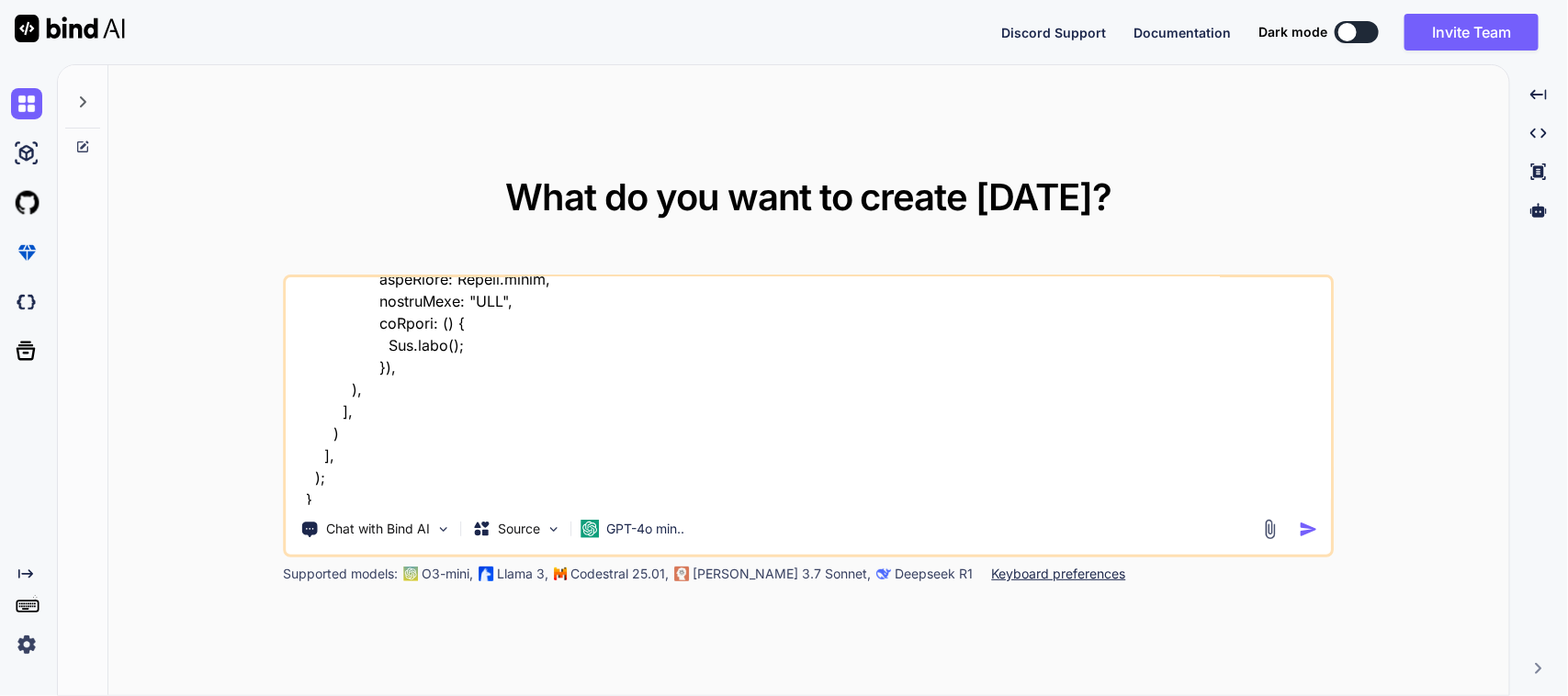
type textarea "I want to modify my POST api method in my flutter code . Condition : when user …"
click at [602, 473] on textarea at bounding box center [809, 391] width 1045 height 228
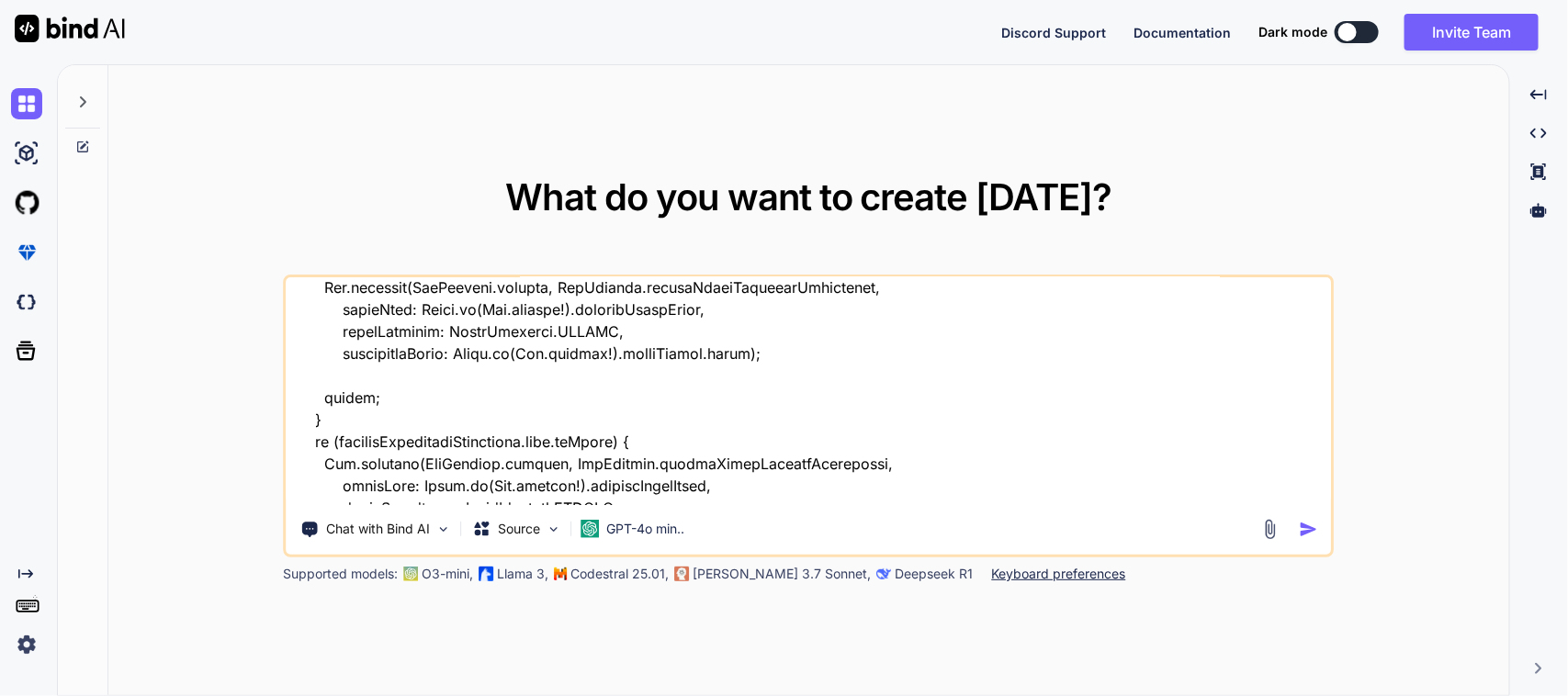
scroll to position [1378, 0]
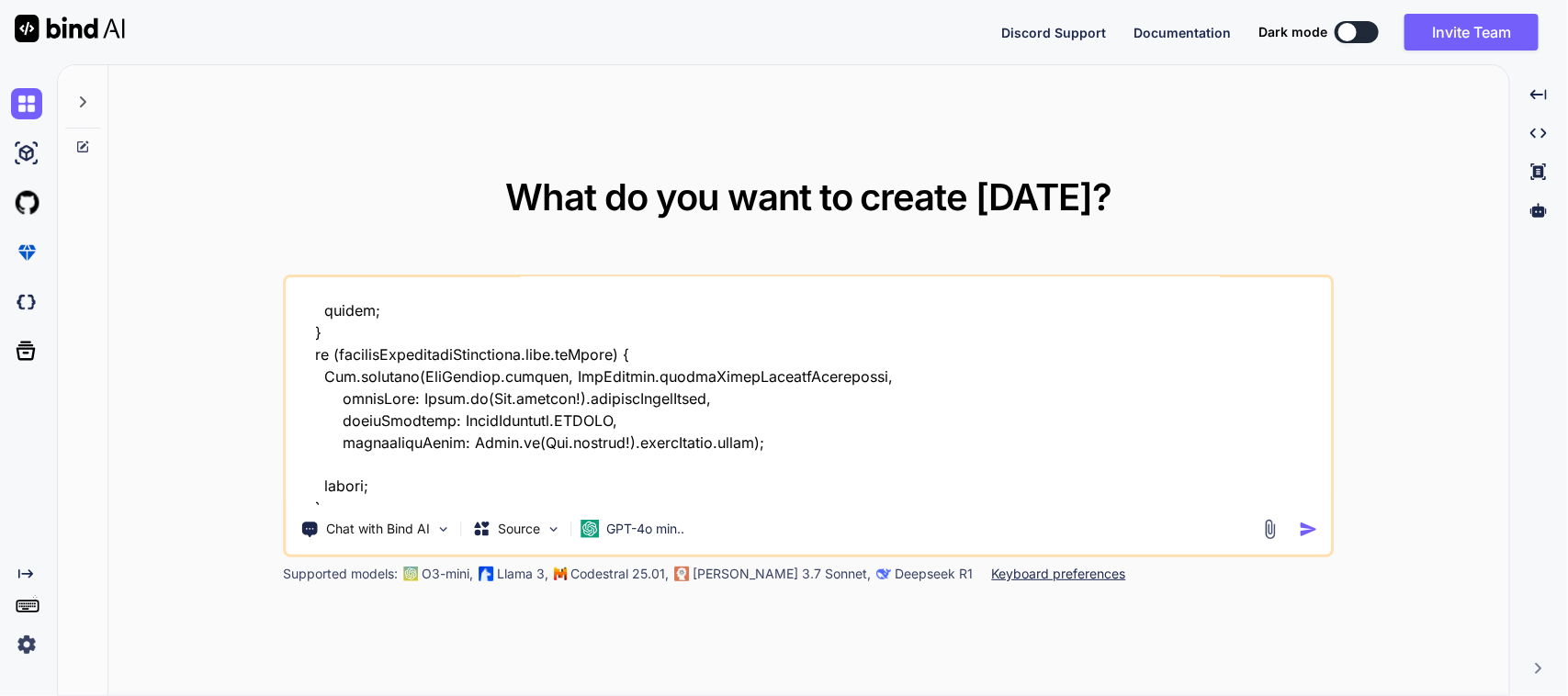
click at [912, 390] on textarea at bounding box center [809, 391] width 1045 height 228
